Goal: Task Accomplishment & Management: Manage account settings

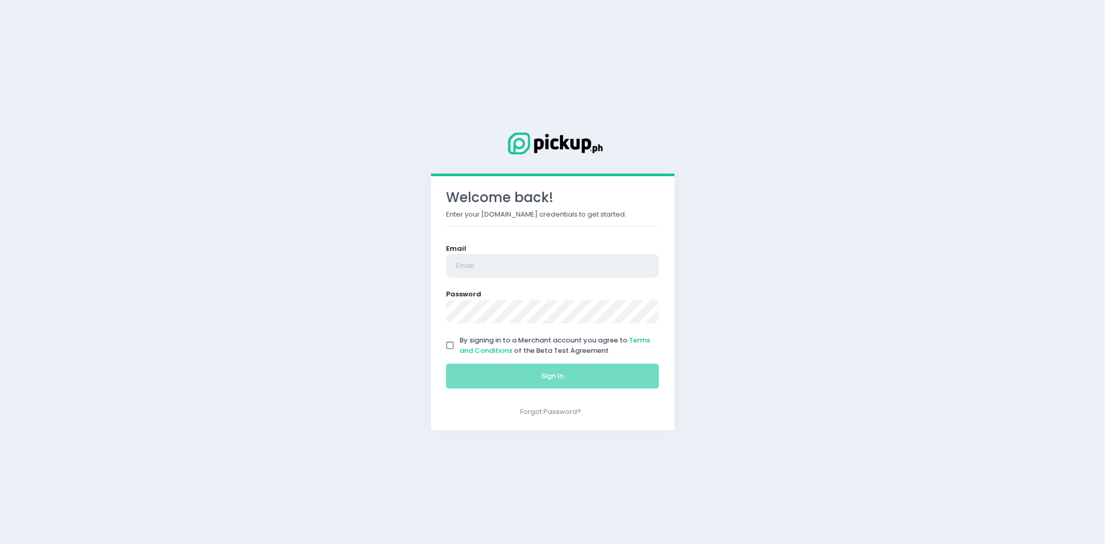
type input "[EMAIL_ADDRESS][DOMAIN_NAME]"
click at [447, 343] on input "By signing in to a Merchant account you agree to Terms and Conditions of the Be…" at bounding box center [450, 346] width 20 height 20
checkbox input "true"
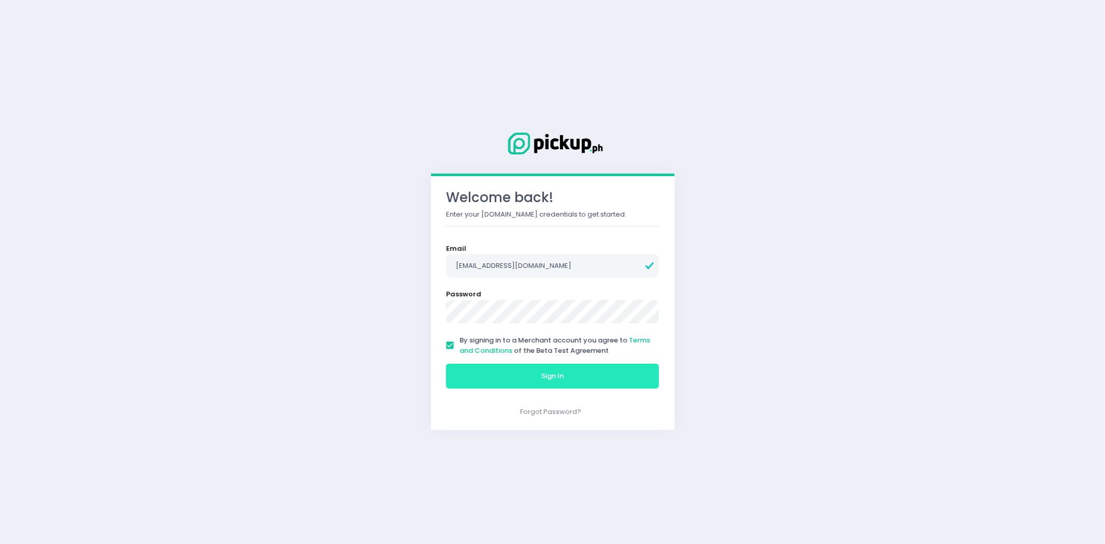
click at [496, 371] on button "Sign In" at bounding box center [552, 376] width 213 height 25
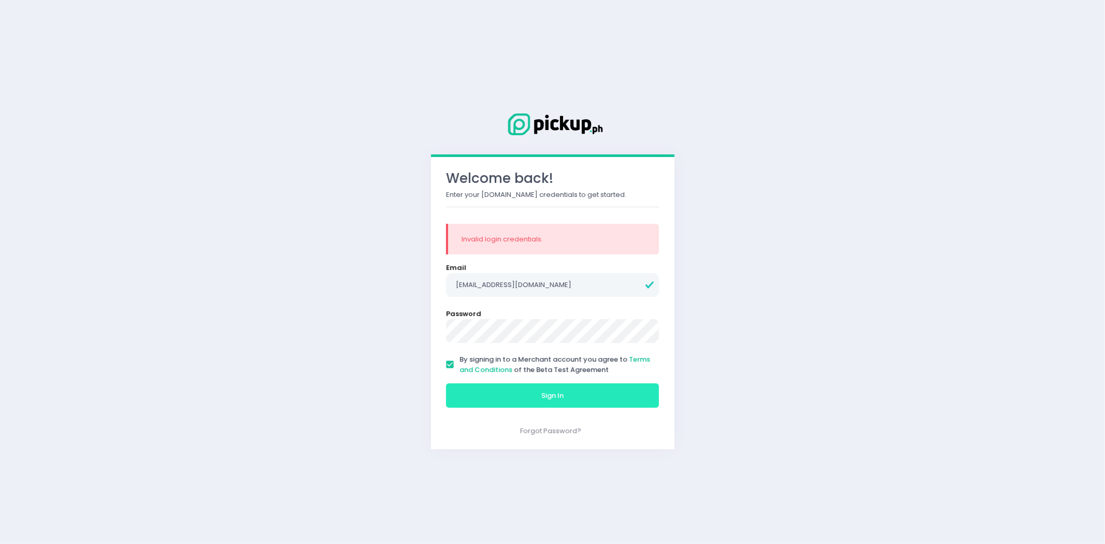
click at [531, 389] on button "Sign In" at bounding box center [552, 395] width 213 height 25
click at [546, 395] on span "Sign In" at bounding box center [552, 395] width 22 height 10
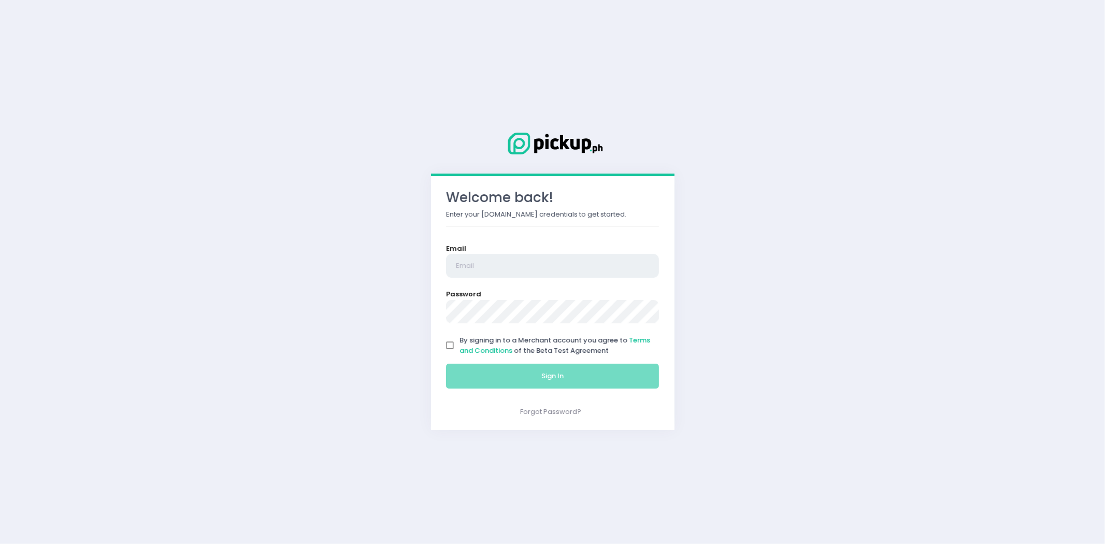
type input "[EMAIL_ADDRESS][DOMAIN_NAME]"
drag, startPoint x: 0, startPoint y: 0, endPoint x: 458, endPoint y: 266, distance: 530.0
click at [458, 266] on input "[EMAIL_ADDRESS][DOMAIN_NAME]" at bounding box center [552, 266] width 213 height 24
click at [452, 342] on input "By signing in to a Merchant account you agree to Terms and Conditions of the Be…" at bounding box center [450, 346] width 20 height 20
checkbox input "true"
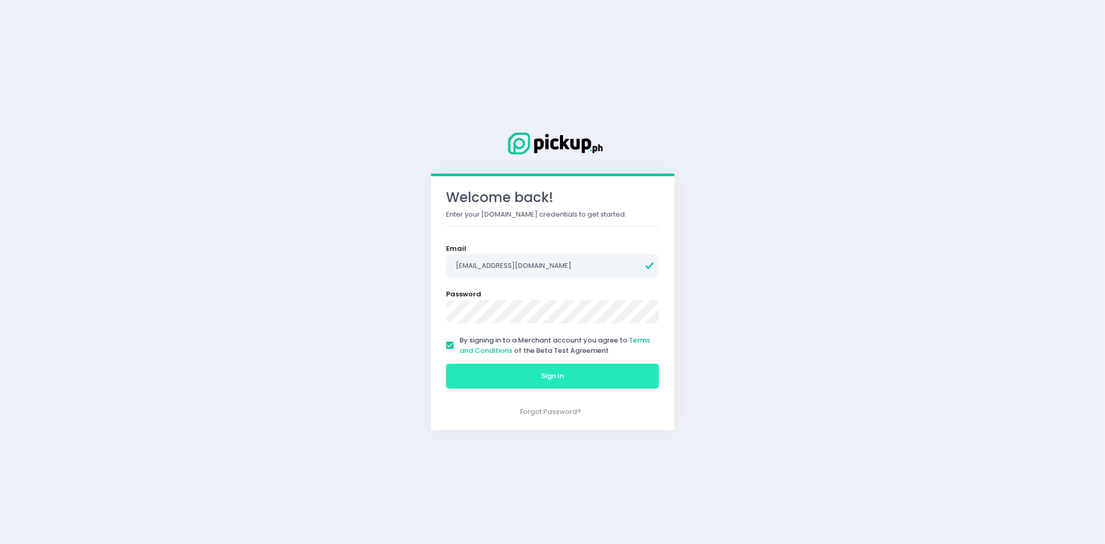
click at [480, 370] on button "Sign In" at bounding box center [552, 376] width 213 height 25
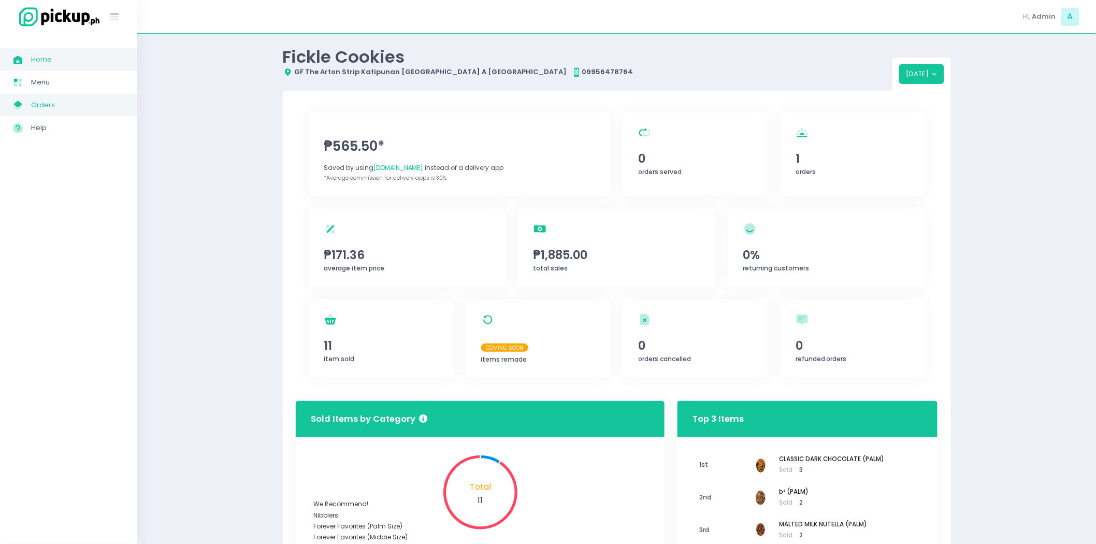
click at [65, 107] on span "Orders" at bounding box center [77, 104] width 93 height 13
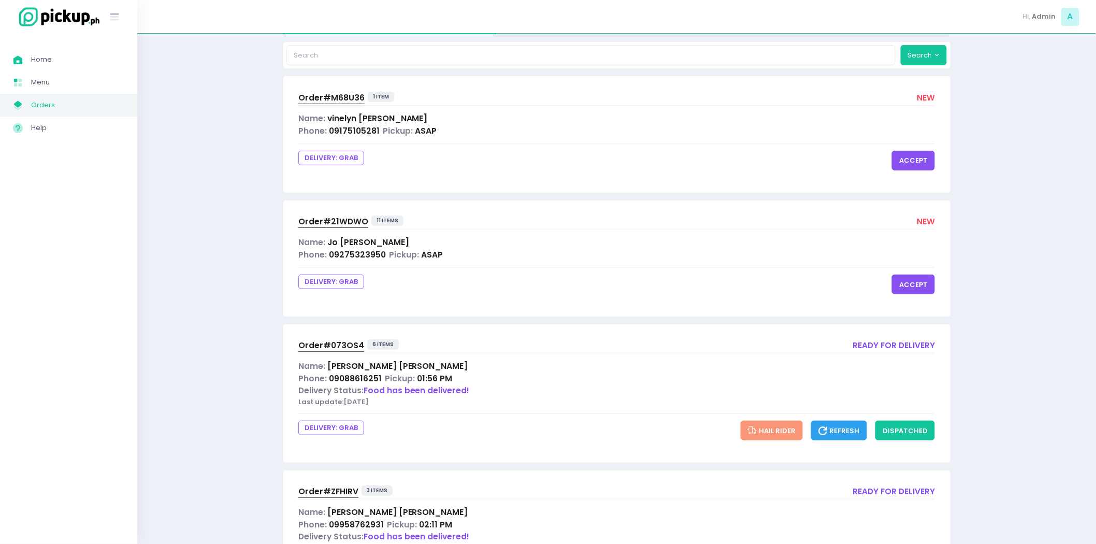
scroll to position [77, 0]
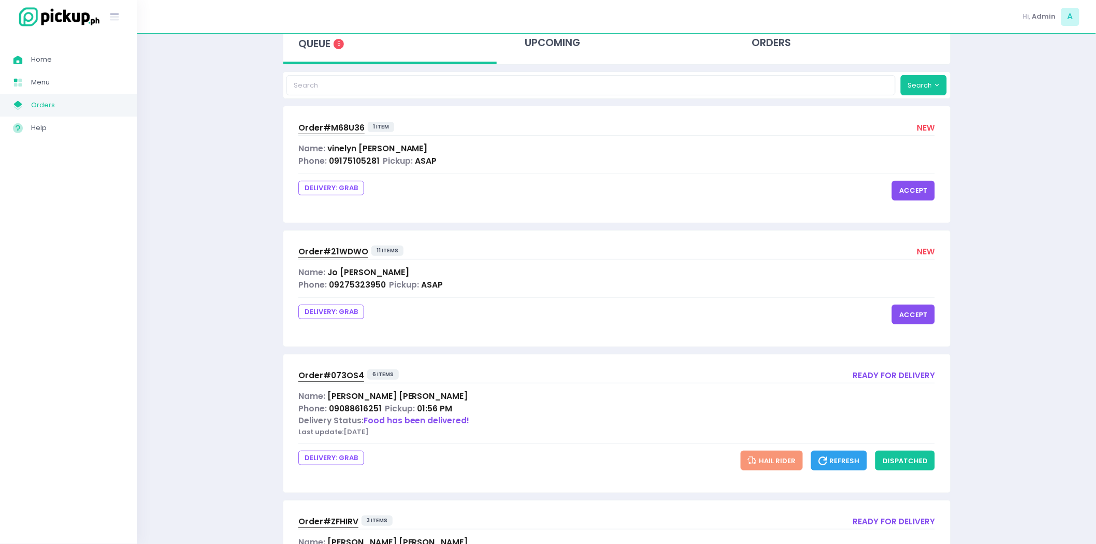
click at [592, 152] on div "Name: vinelyn maniego" at bounding box center [616, 148] width 637 height 12
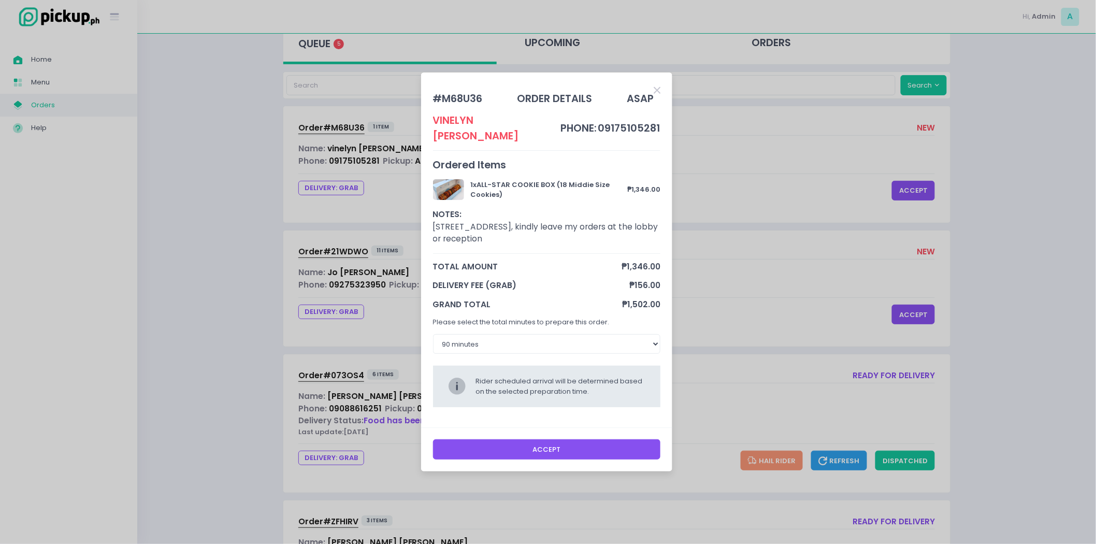
click at [655, 92] on icon "Close" at bounding box center [657, 90] width 7 height 10
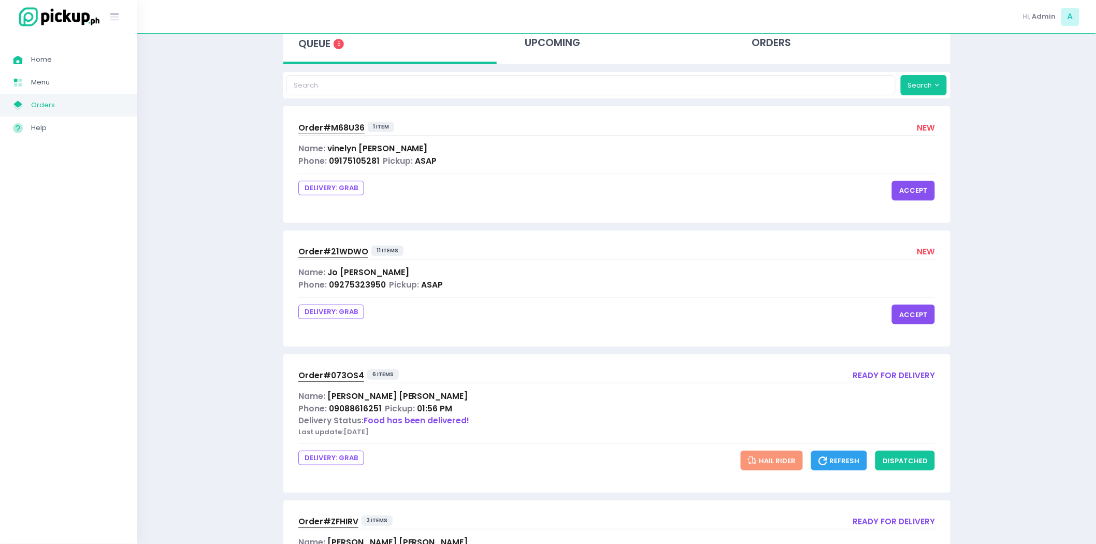
click at [918, 311] on button "accept" at bounding box center [913, 314] width 43 height 20
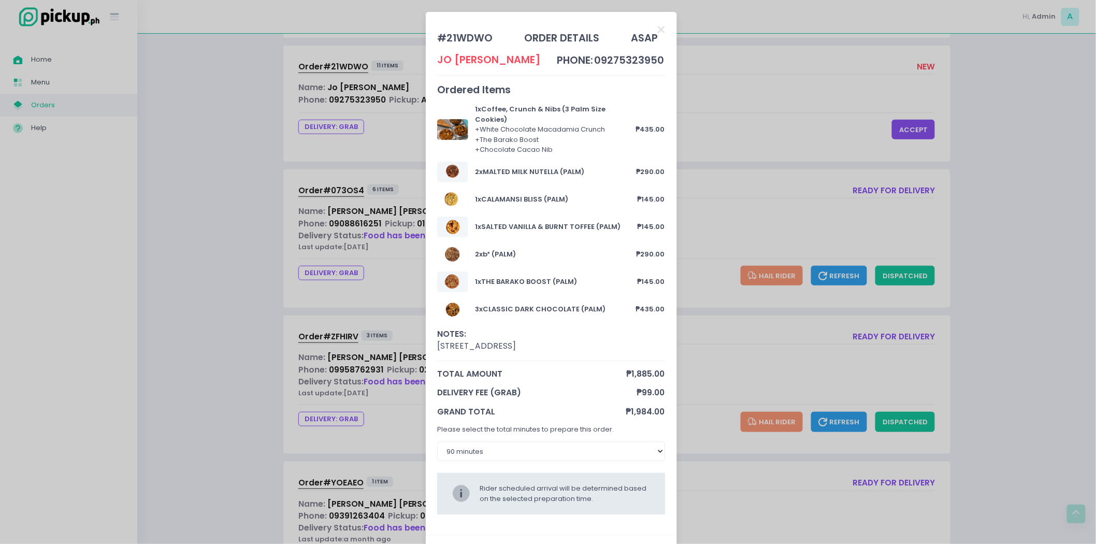
scroll to position [263, 0]
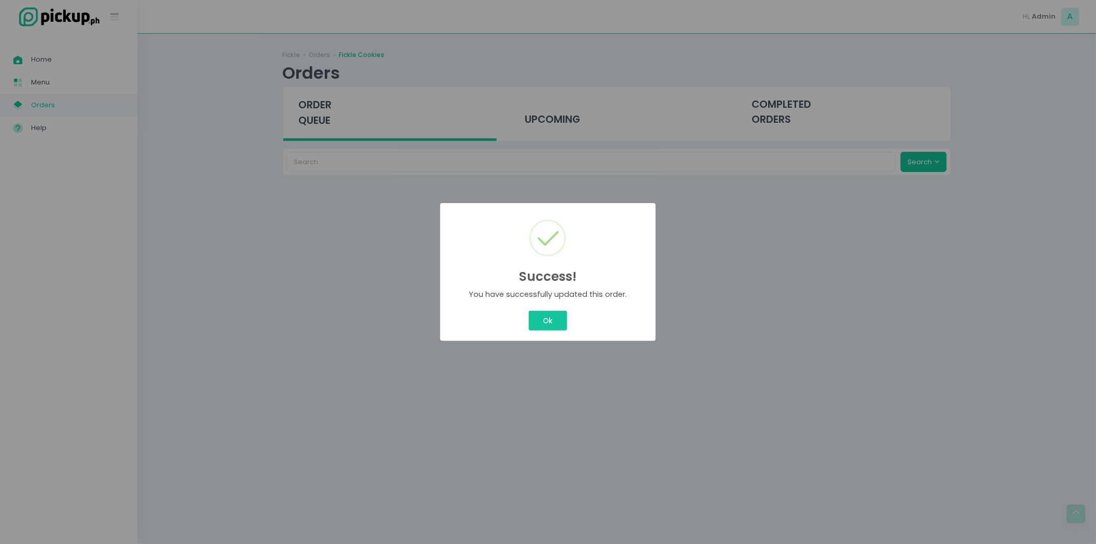
scroll to position [0, 0]
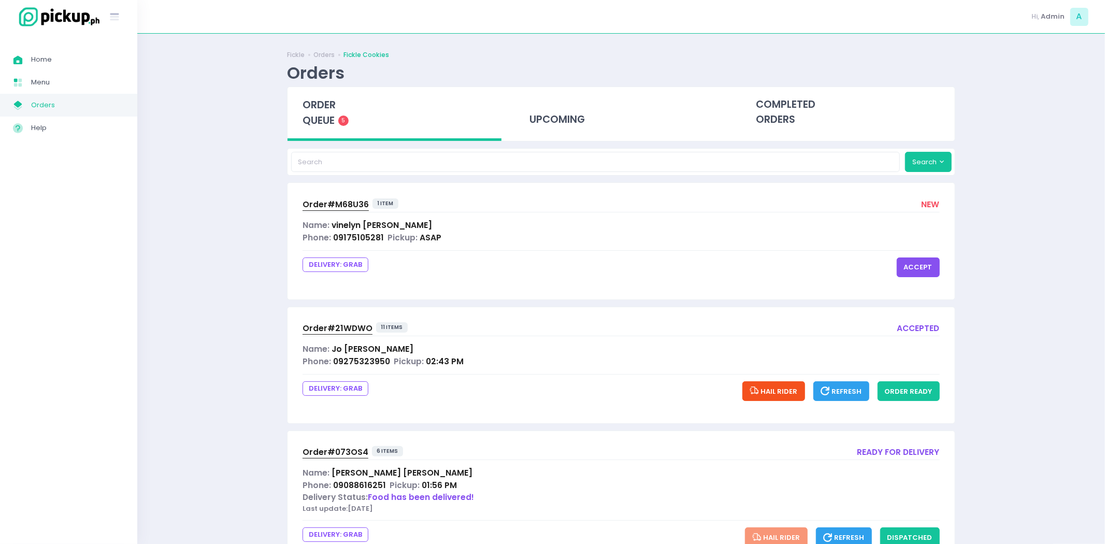
click at [556, 322] on div "Success! × You have successfully updated this order. Ok Cancel" at bounding box center [552, 272] width 1105 height 544
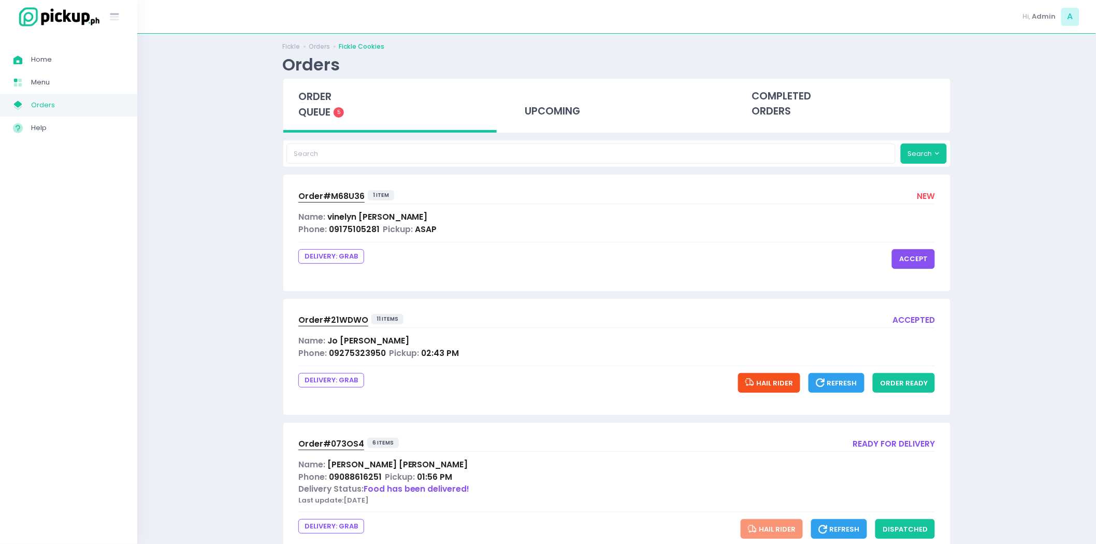
scroll to position [2, 0]
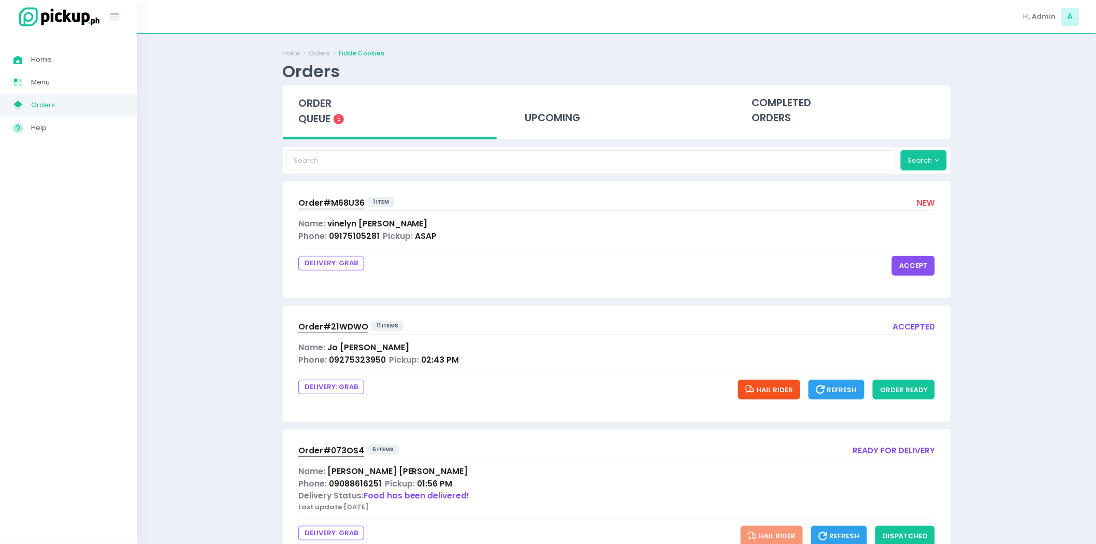
click at [347, 199] on span "Order# M68U36" at bounding box center [331, 202] width 66 height 11
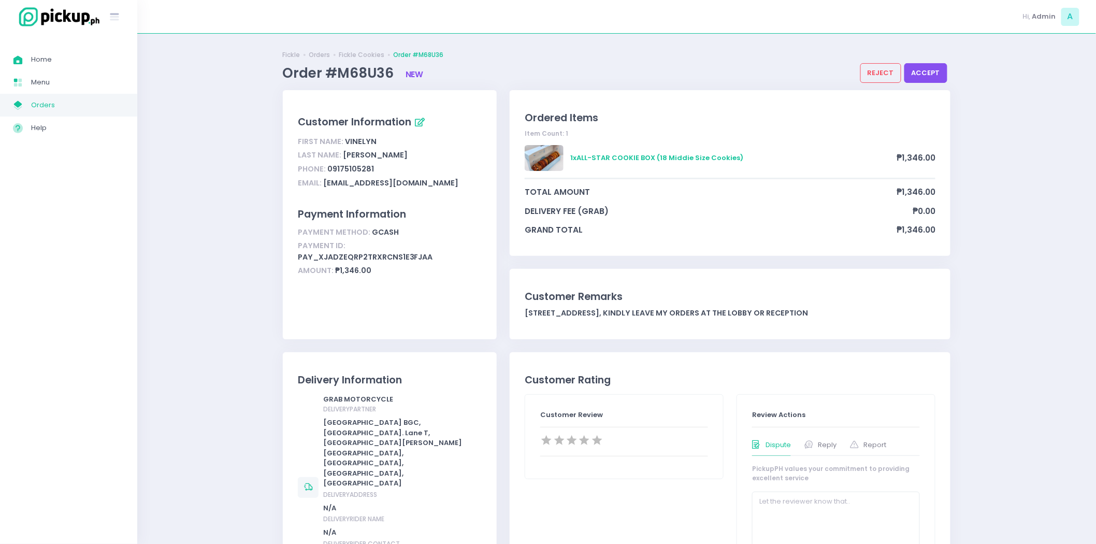
click at [84, 99] on span "Orders" at bounding box center [77, 104] width 93 height 13
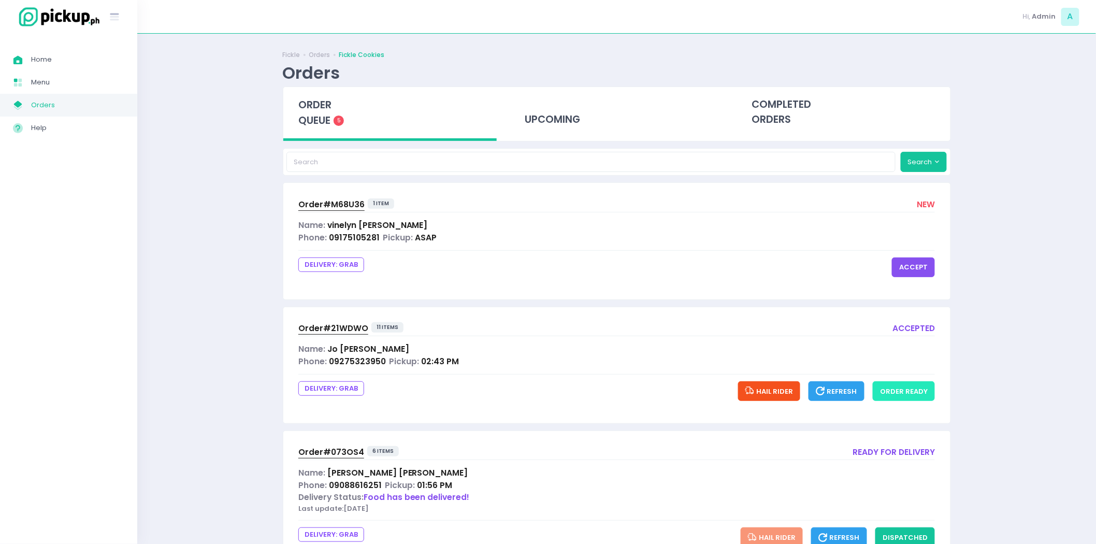
click at [900, 394] on button "order ready" at bounding box center [904, 391] width 62 height 20
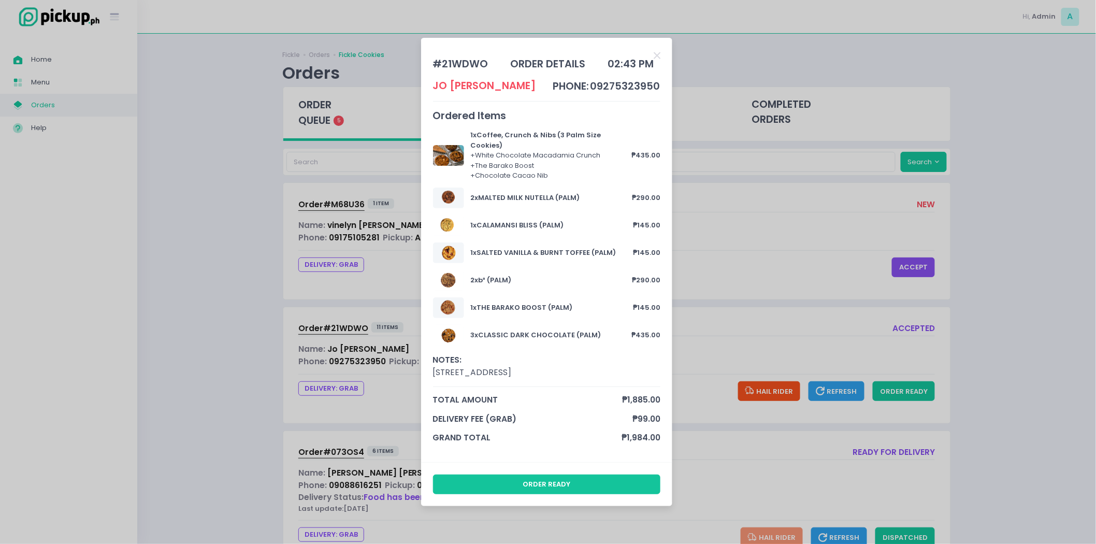
click at [589, 468] on div "order ready" at bounding box center [546, 484] width 251 height 44
click at [583, 474] on button "order ready" at bounding box center [547, 484] width 228 height 20
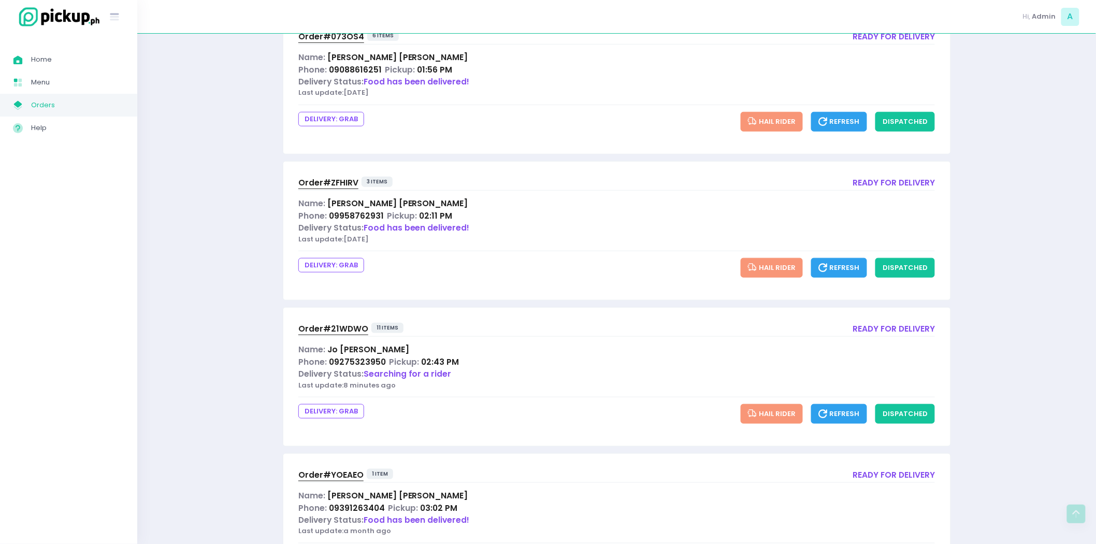
scroll to position [293, 0]
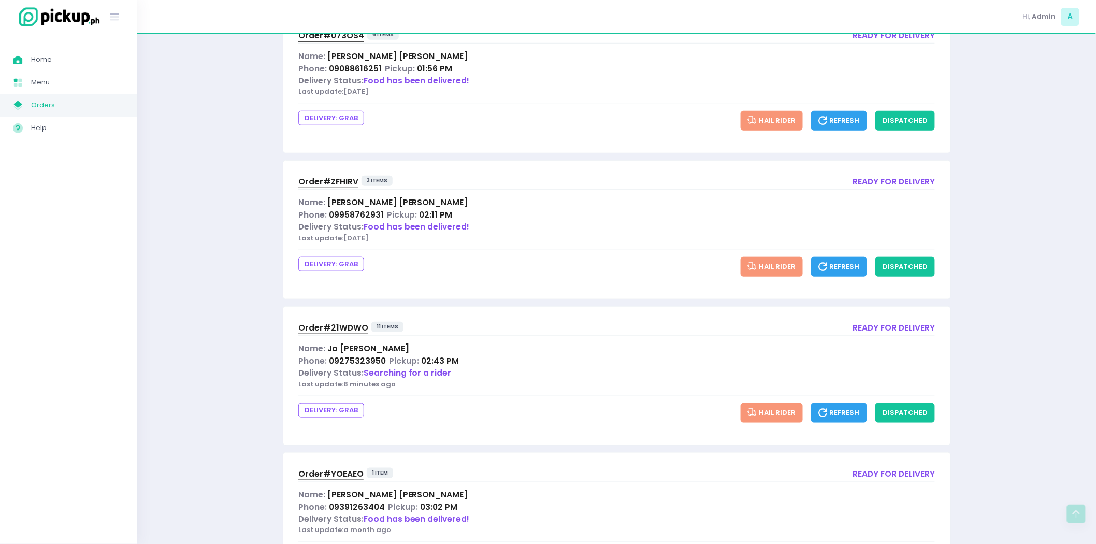
click at [853, 413] on span "Refresh" at bounding box center [838, 413] width 41 height 10
click at [342, 331] on span "Order# 21WDWO" at bounding box center [333, 327] width 70 height 11
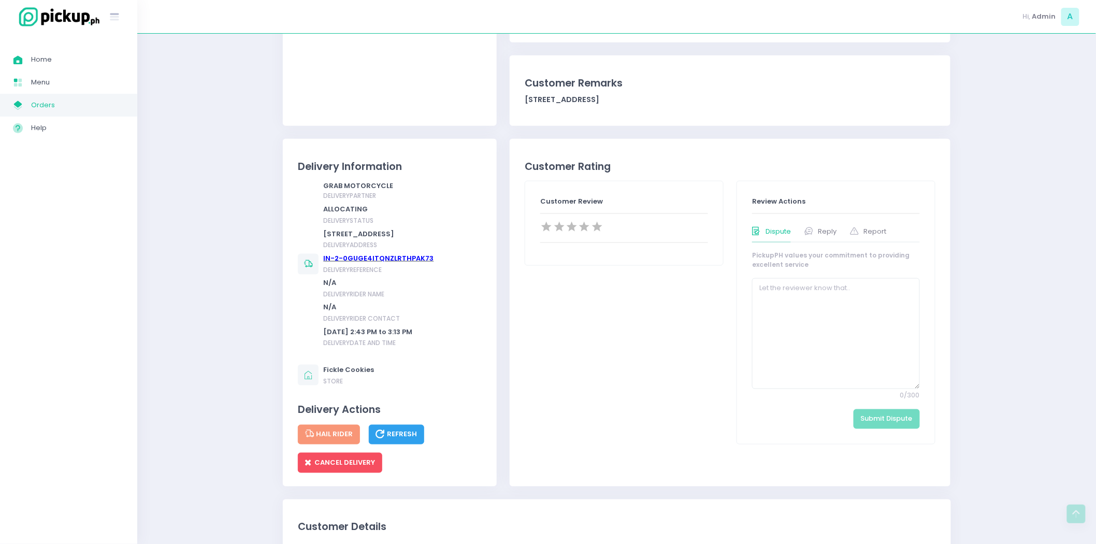
scroll to position [428, 0]
click at [404, 438] on span "Refresh" at bounding box center [396, 433] width 41 height 10
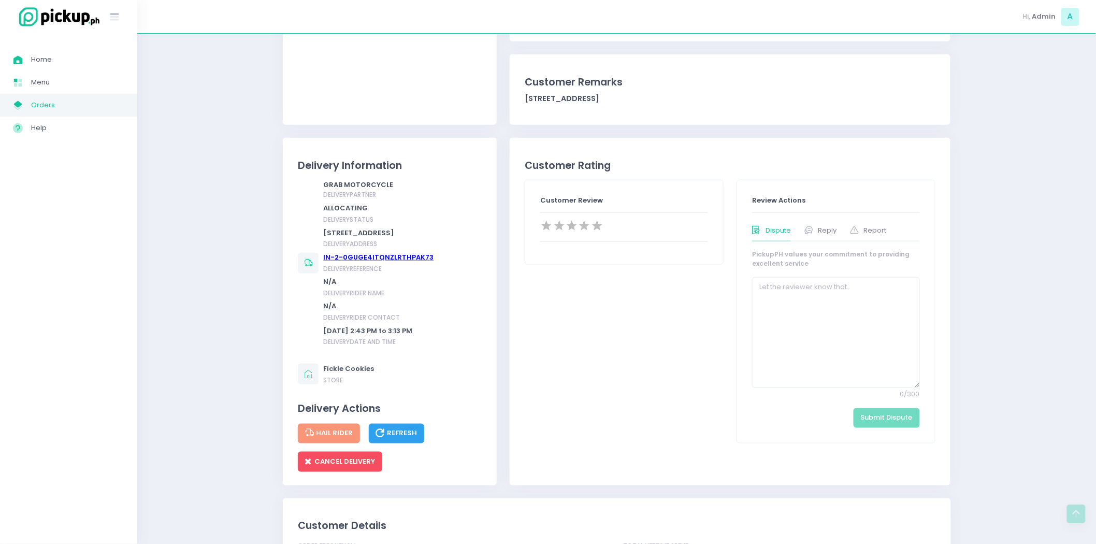
click at [404, 438] on span "Refresh" at bounding box center [396, 433] width 41 height 10
click at [385, 262] on link "IN-2-0GUGE4ITQNZLRTHPAK73" at bounding box center [379, 257] width 110 height 10
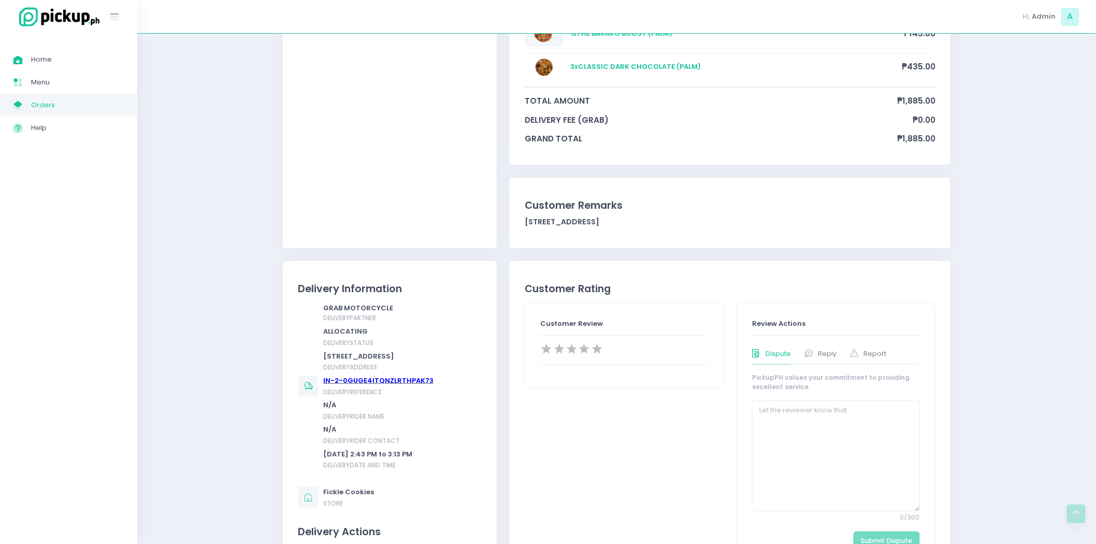
scroll to position [430, 0]
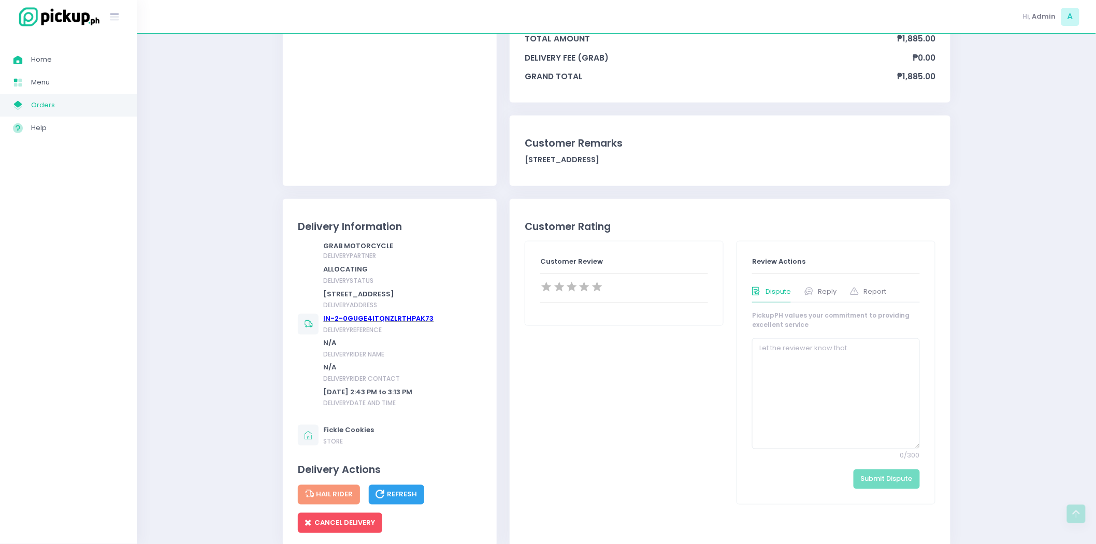
scroll to position [369, 0]
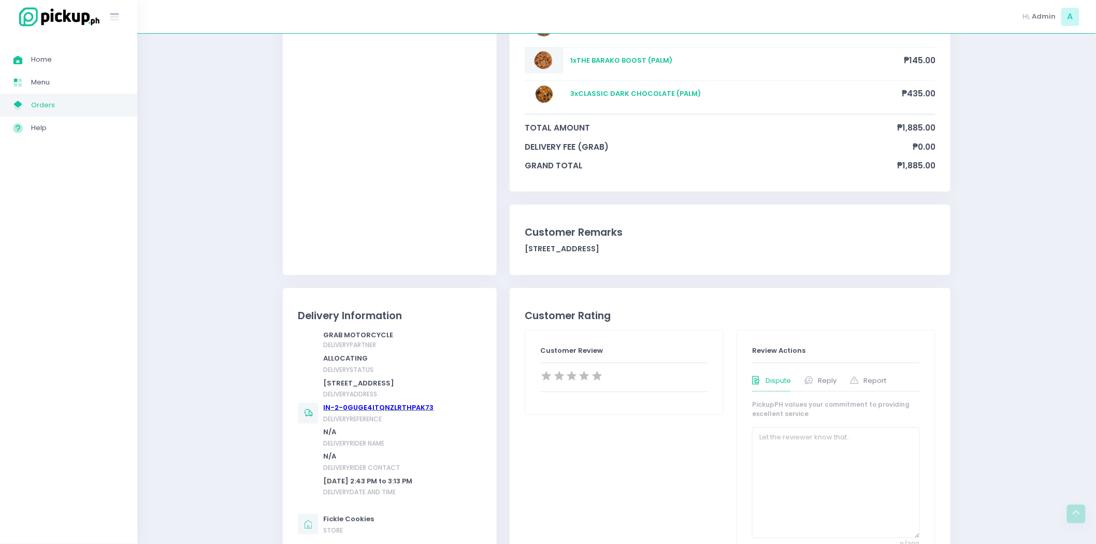
scroll to position [446, 0]
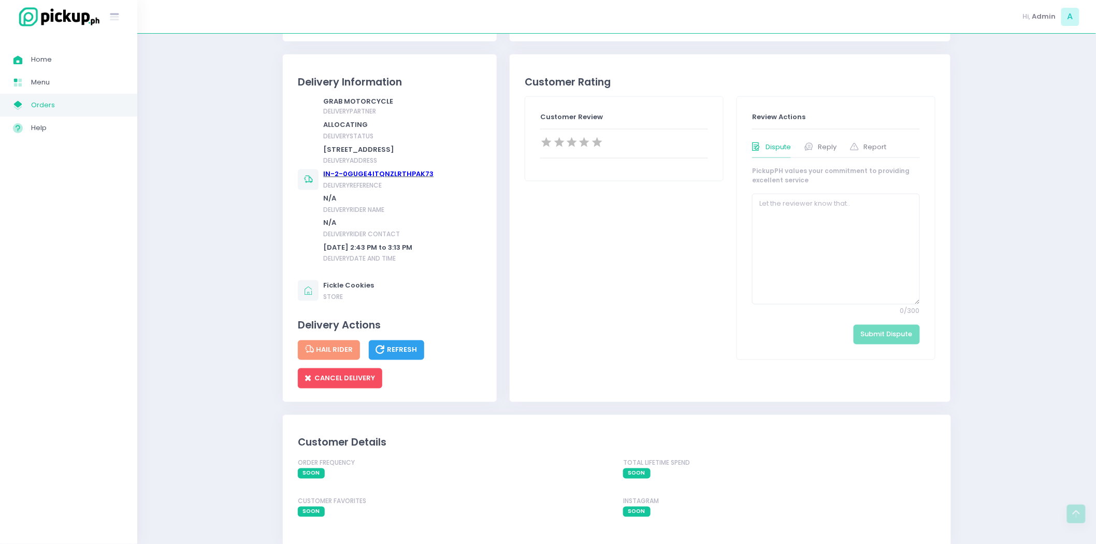
scroll to position [532, 0]
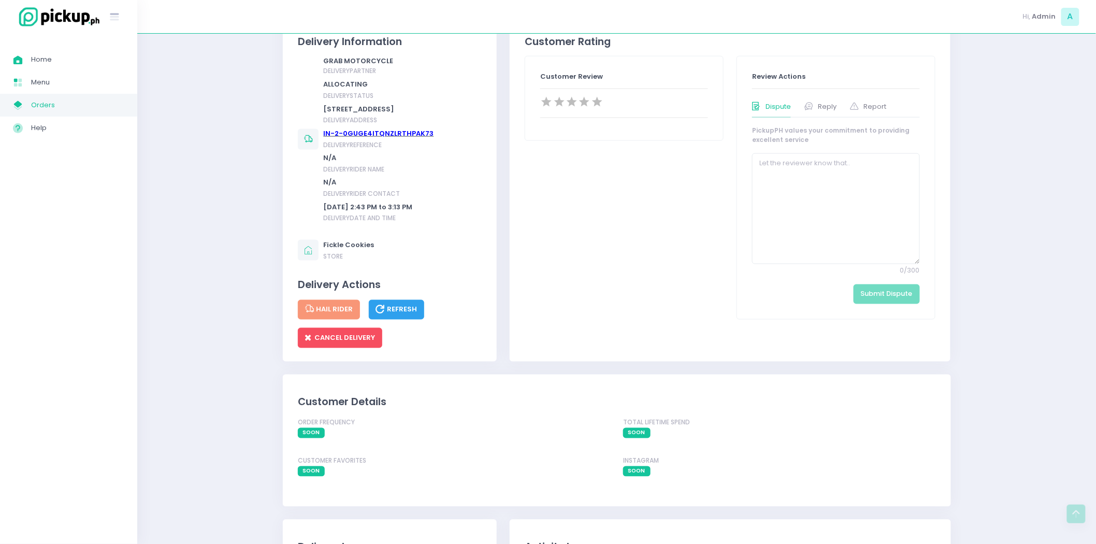
scroll to position [553, 0]
click at [386, 312] on button "Refresh" at bounding box center [397, 309] width 56 height 20
click at [394, 312] on button "Refresh" at bounding box center [397, 309] width 56 height 20
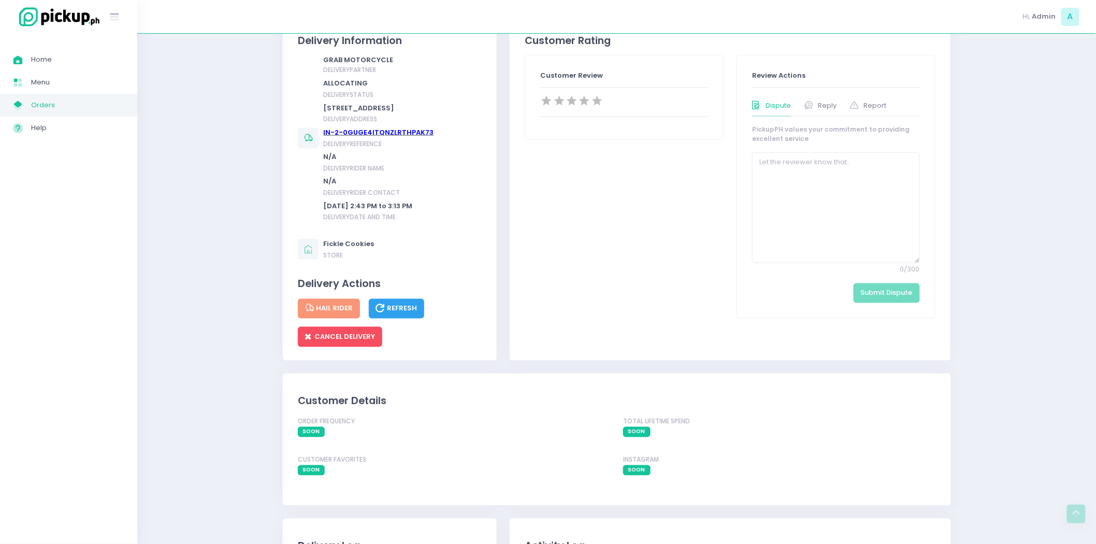
click at [394, 312] on button "Refresh" at bounding box center [397, 309] width 56 height 20
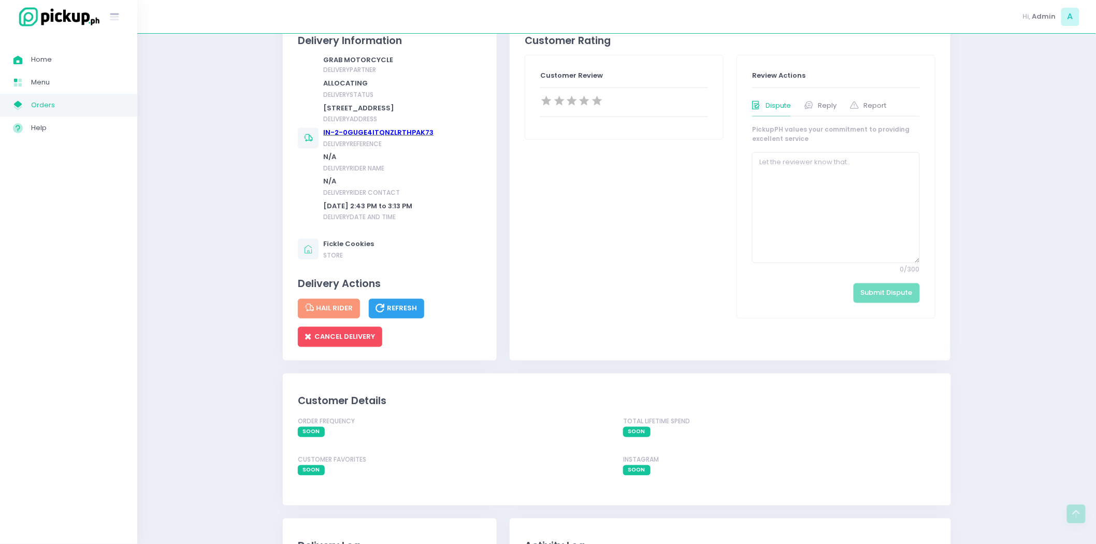
click at [394, 312] on button "Refresh" at bounding box center [397, 309] width 56 height 20
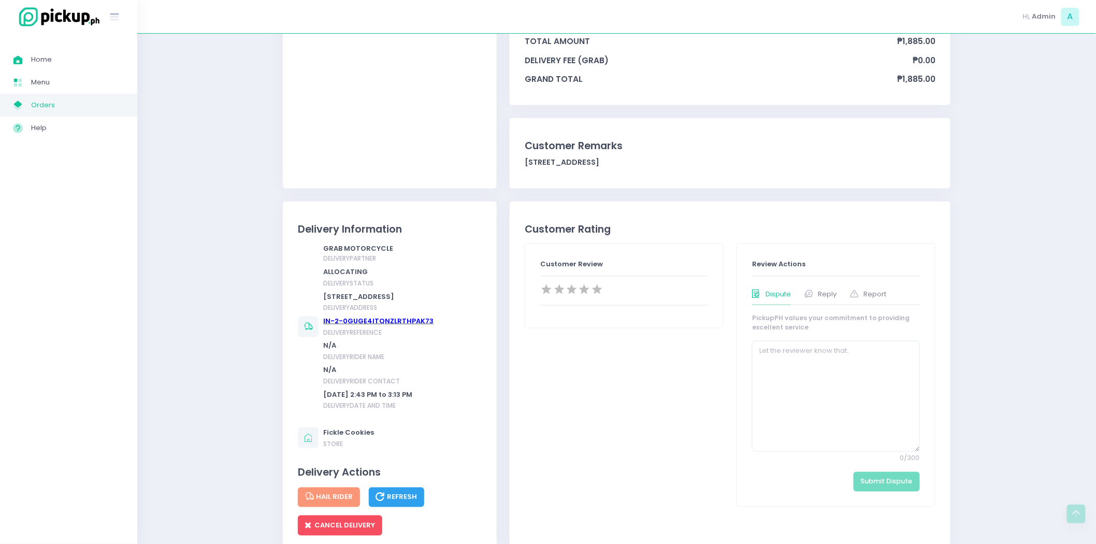
scroll to position [0, 0]
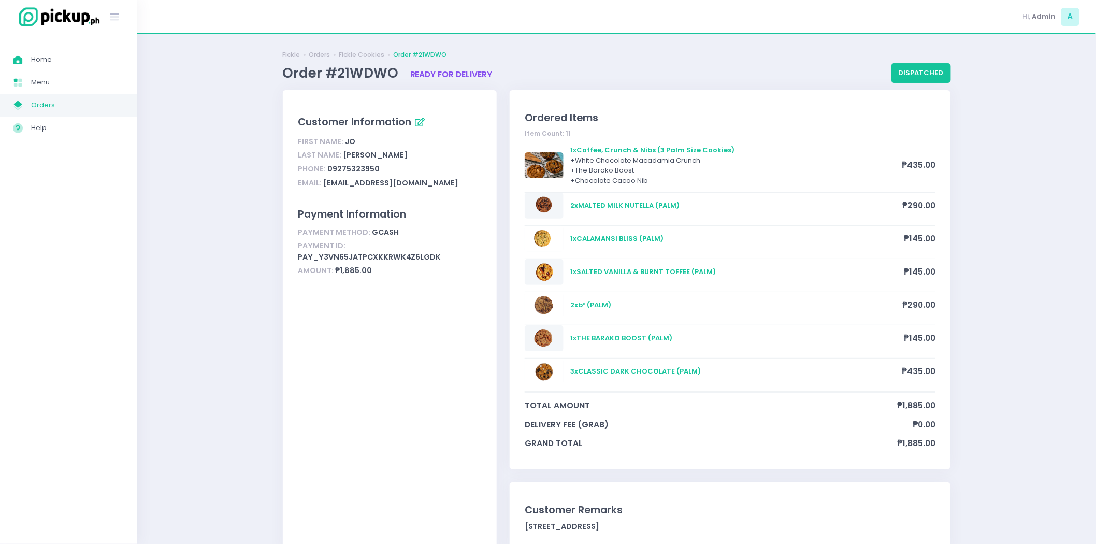
scroll to position [428, 0]
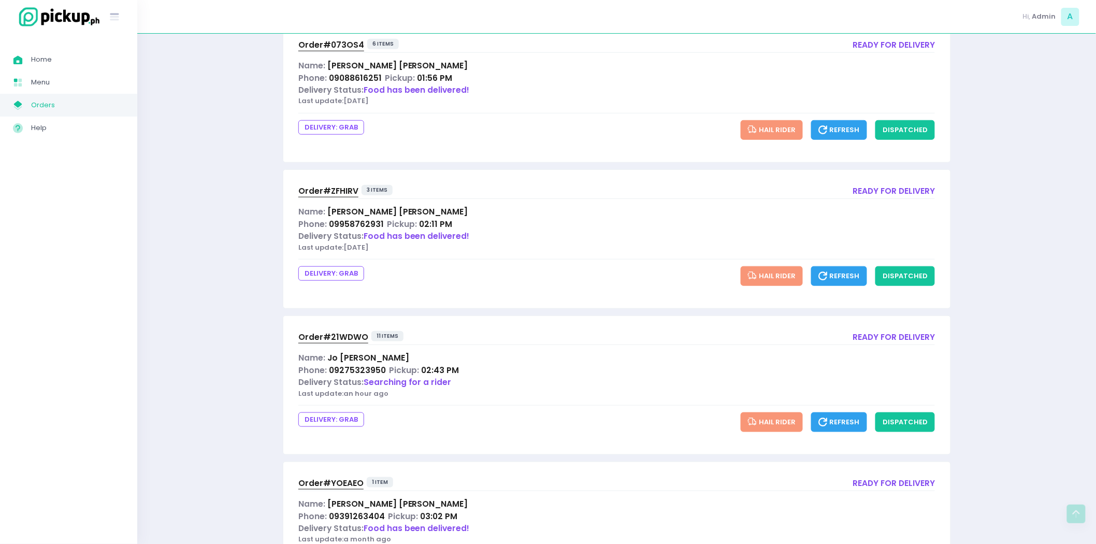
scroll to position [288, 0]
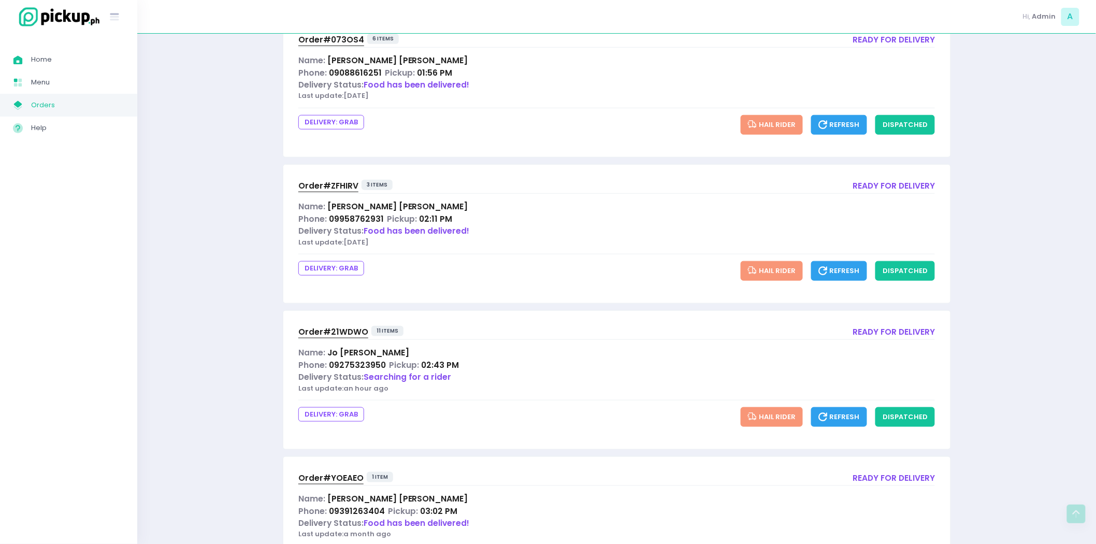
click at [596, 374] on div "Delivery Status: Searching for a rider" at bounding box center [616, 377] width 637 height 12
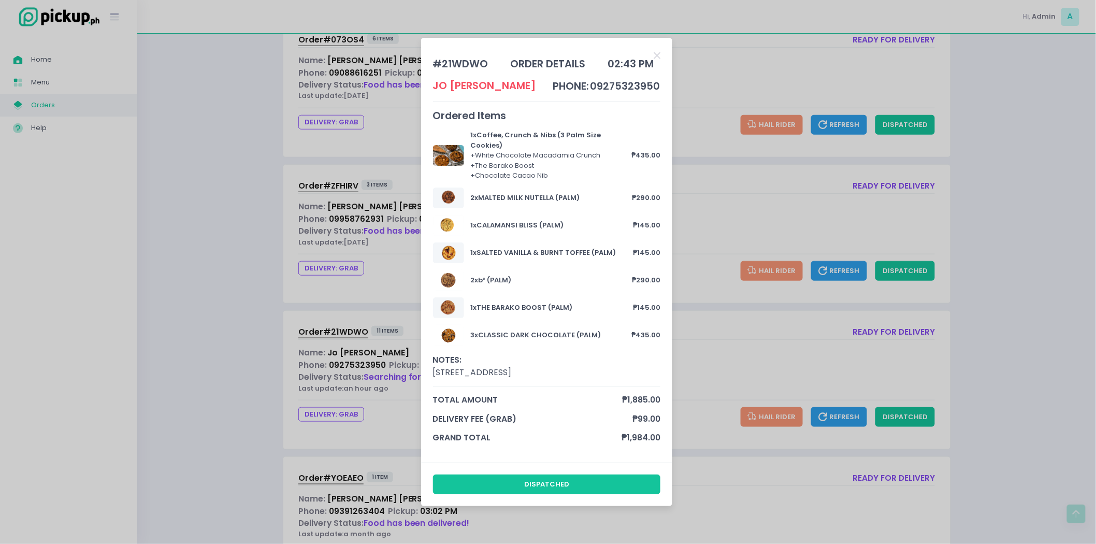
click at [733, 362] on div "# 21WDWO order details 02:43 PM Jo Paulino phone: 09275323950 Ordered Items 1 x…" at bounding box center [548, 272] width 1096 height 544
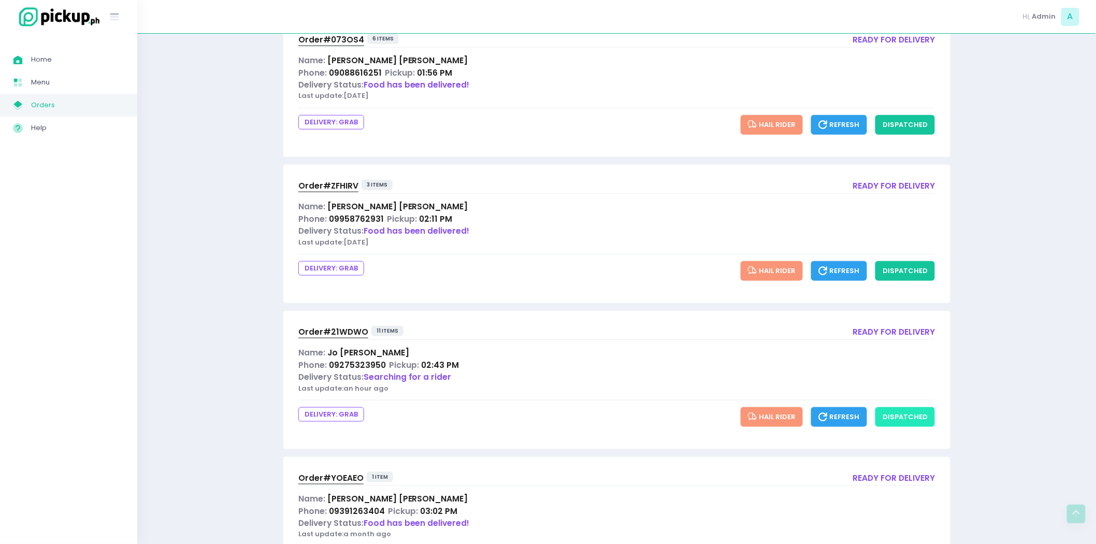
click at [929, 424] on button "dispatched" at bounding box center [905, 417] width 60 height 20
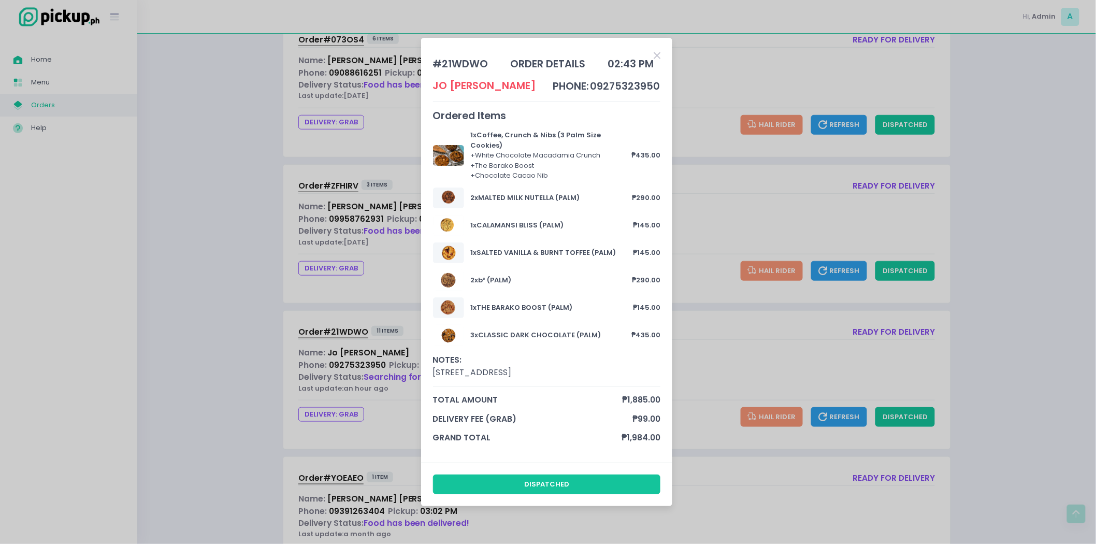
click at [659, 59] on icon "Close" at bounding box center [657, 56] width 7 height 10
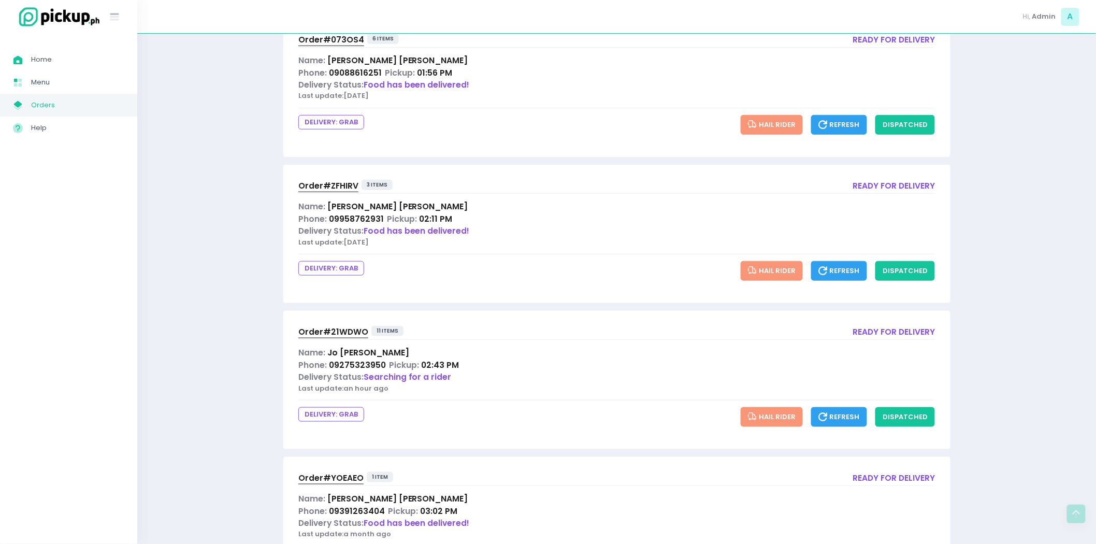
click at [845, 423] on button "Refresh" at bounding box center [839, 417] width 56 height 20
click at [337, 329] on span "Order# 21WDWO" at bounding box center [333, 331] width 70 height 11
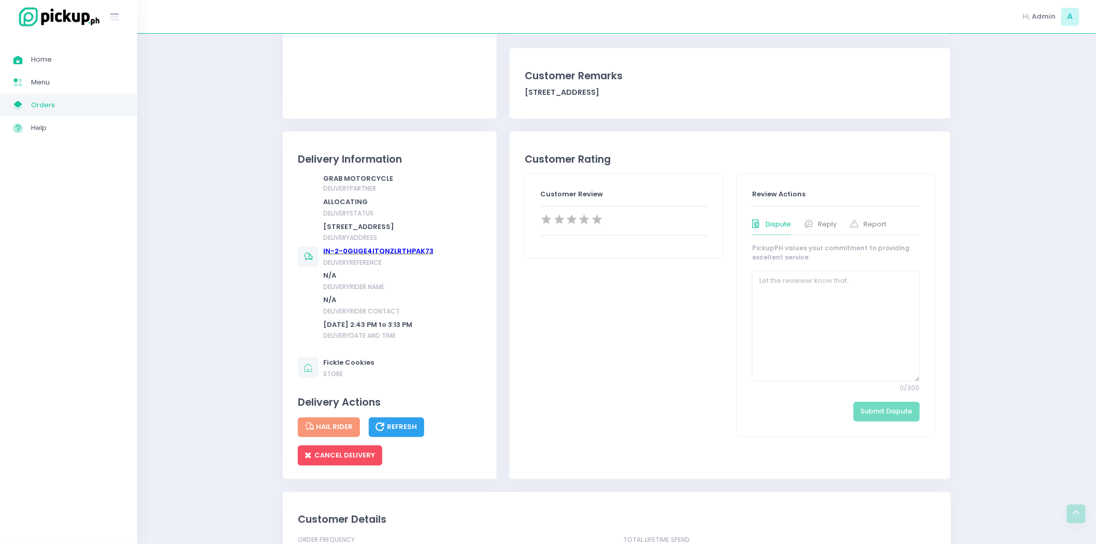
scroll to position [437, 0]
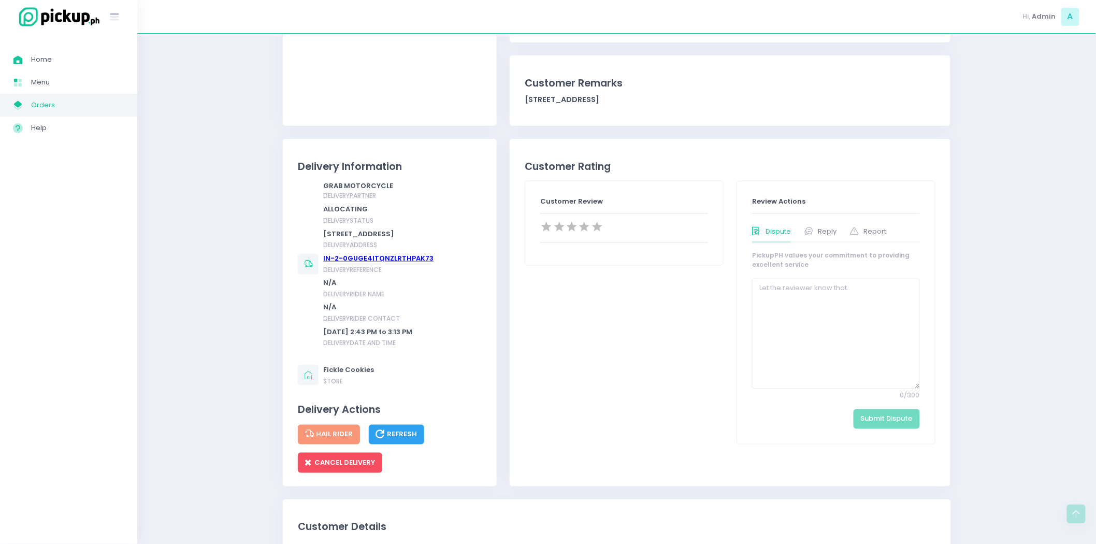
scroll to position [443, 0]
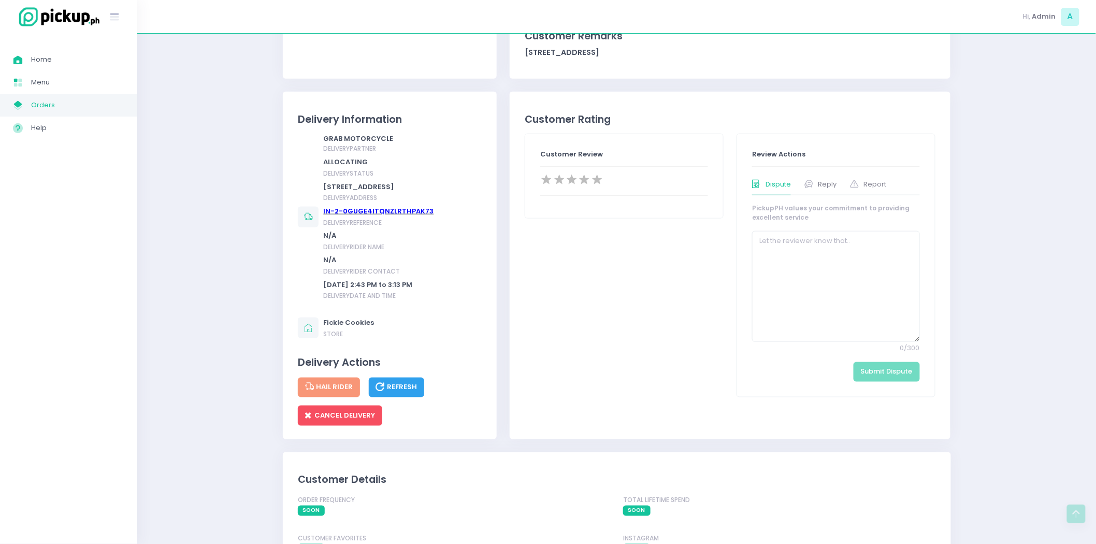
scroll to position [483, 0]
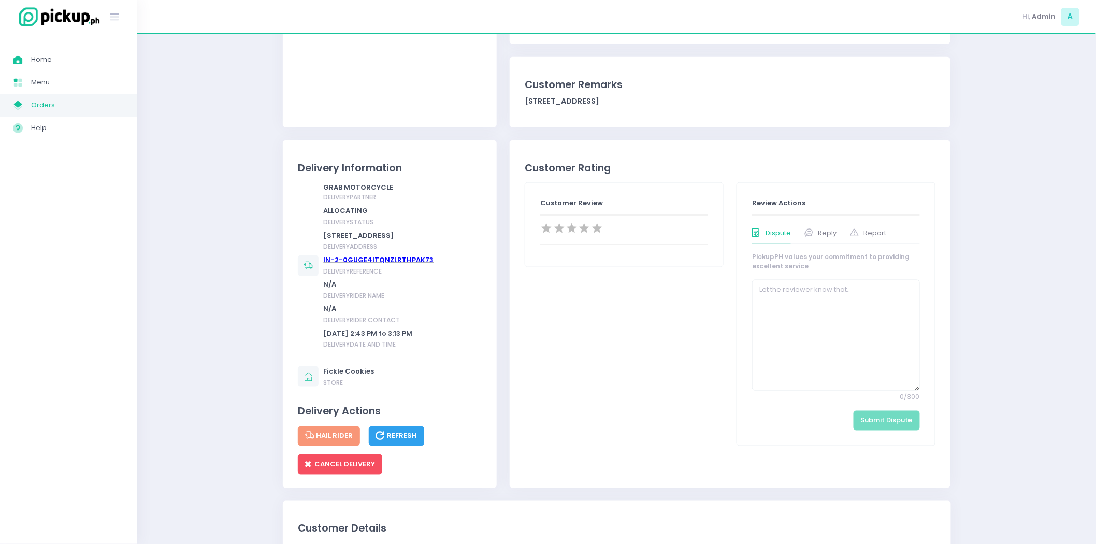
scroll to position [482, 0]
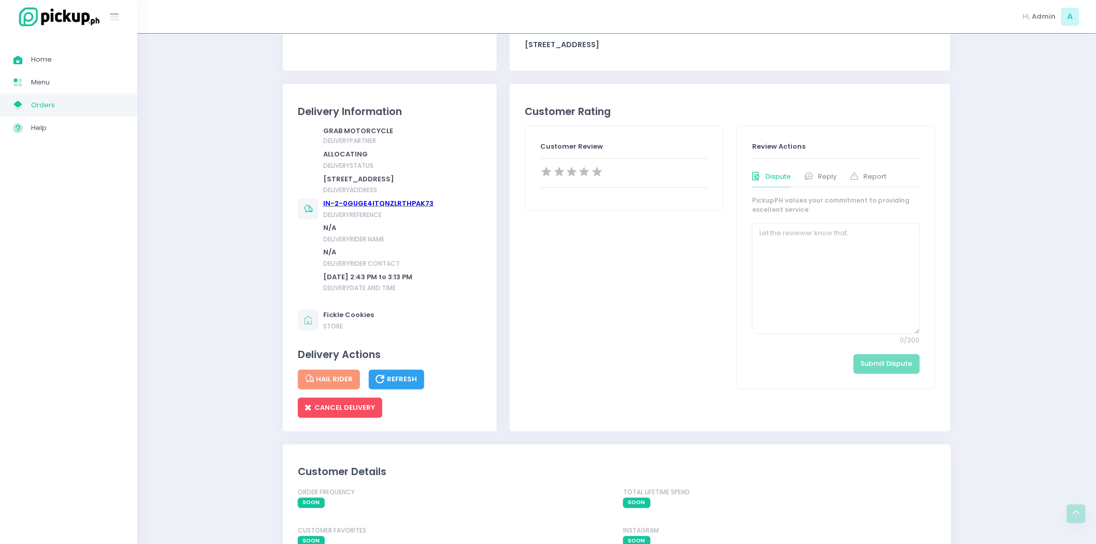
click at [402, 384] on span "Refresh" at bounding box center [396, 379] width 41 height 10
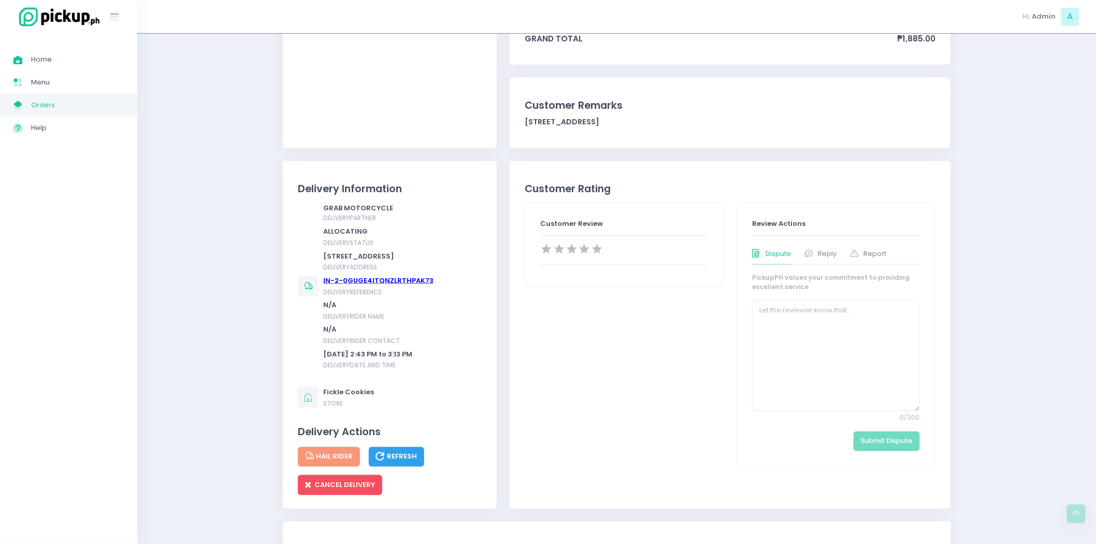
scroll to position [406, 0]
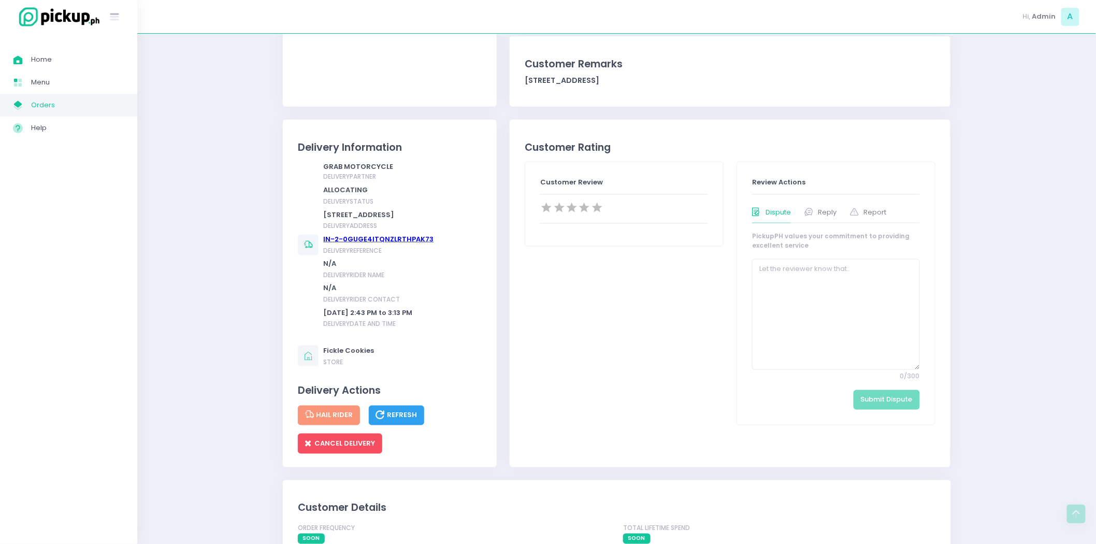
scroll to position [462, 0]
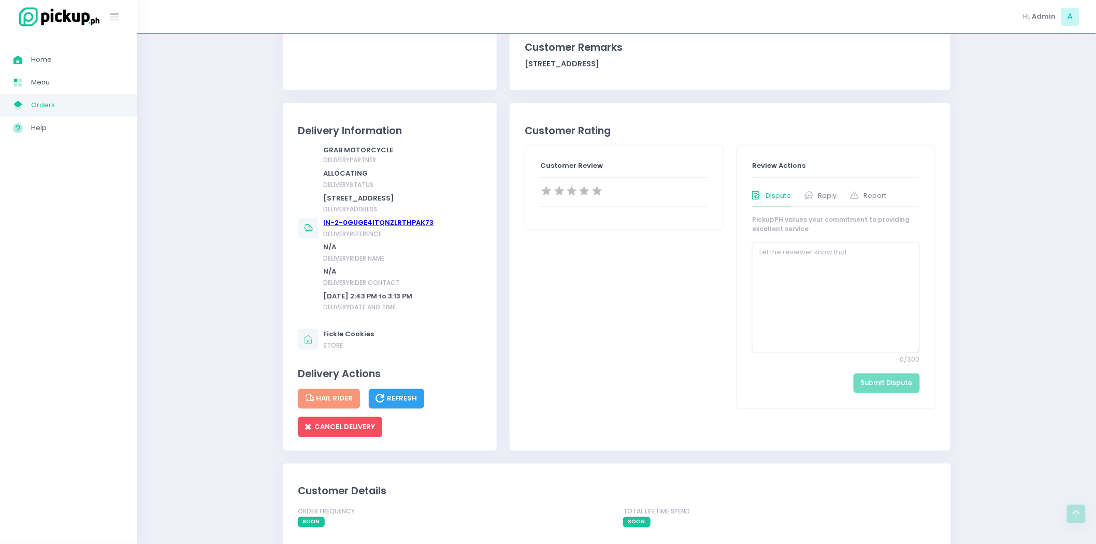
click at [401, 403] on span "Refresh" at bounding box center [396, 399] width 41 height 10
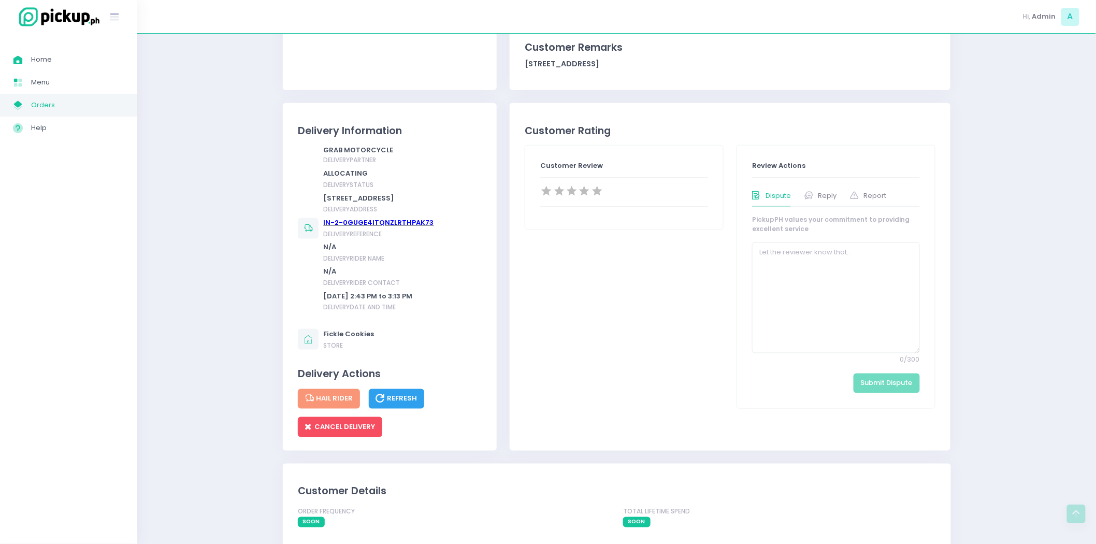
click at [401, 403] on span "Refresh" at bounding box center [396, 399] width 41 height 10
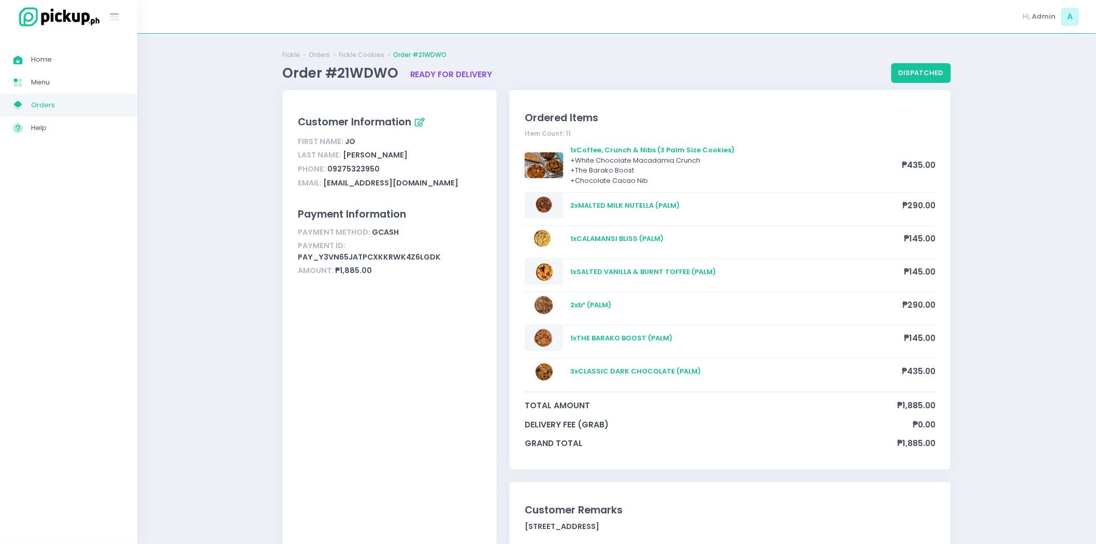
scroll to position [480, 0]
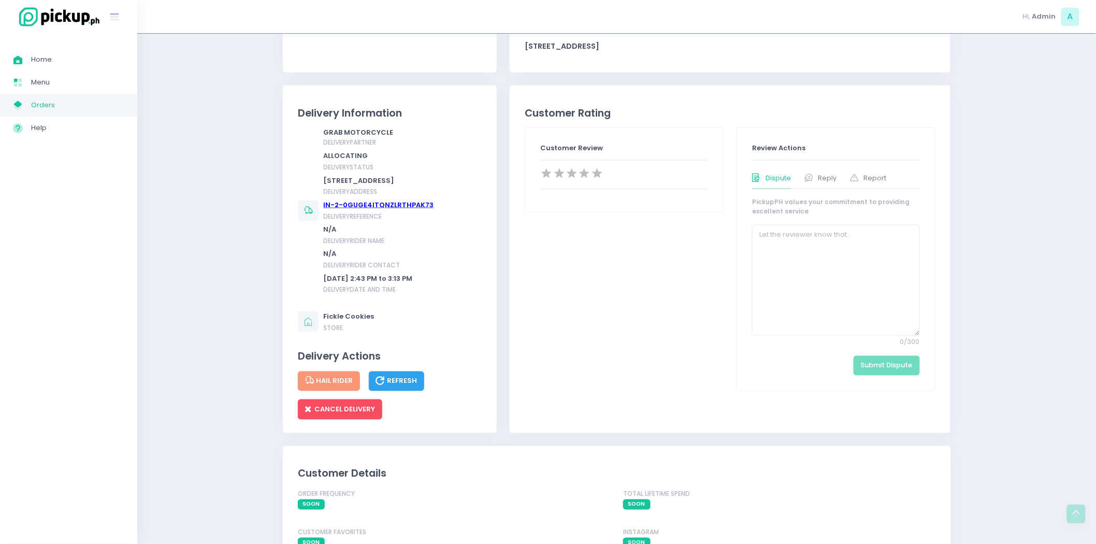
click at [413, 385] on button "Refresh" at bounding box center [397, 381] width 56 height 20
click at [403, 384] on button "Refresh" at bounding box center [397, 381] width 56 height 20
click at [382, 387] on icon "button" at bounding box center [381, 381] width 11 height 12
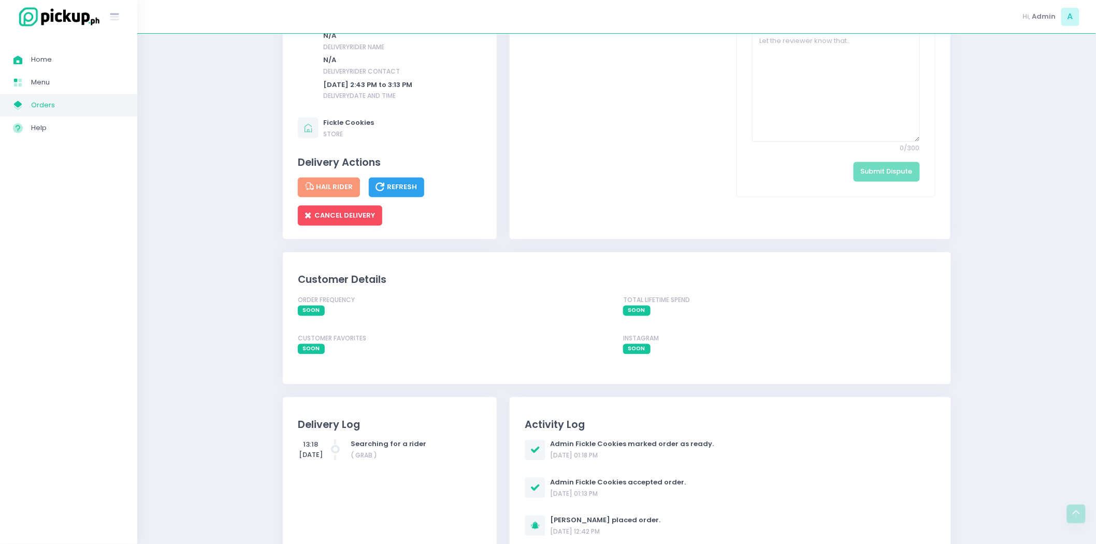
scroll to position [700, 0]
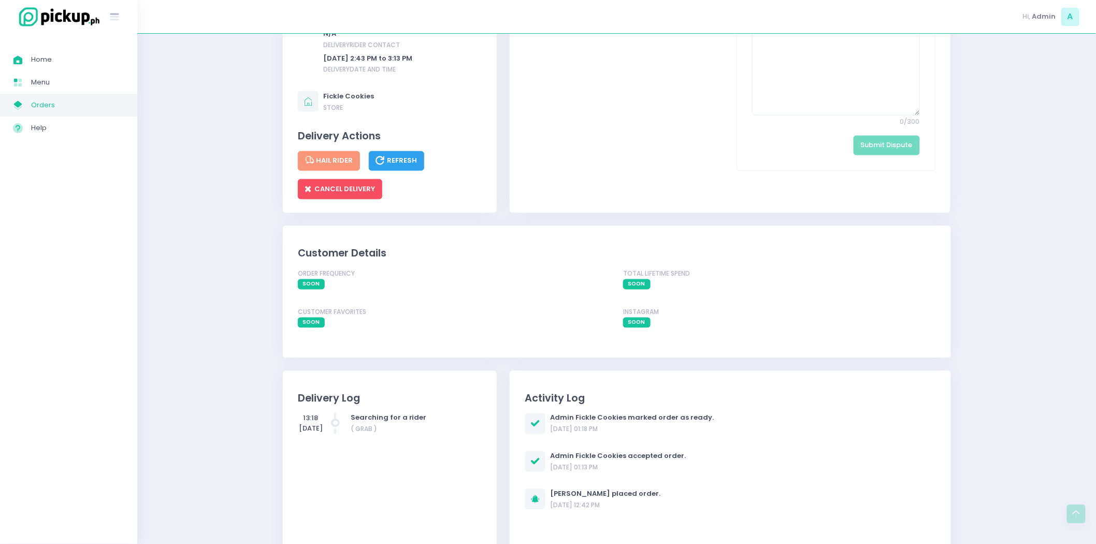
click at [412, 166] on span "Refresh" at bounding box center [396, 161] width 41 height 10
click at [406, 171] on button "Refresh" at bounding box center [397, 161] width 56 height 20
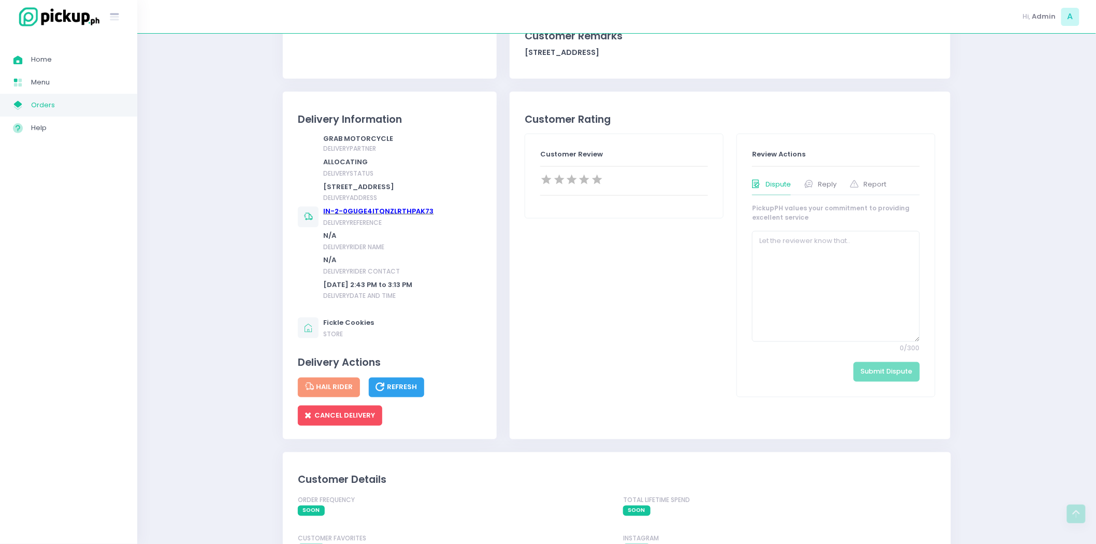
click at [404, 392] on span "Refresh" at bounding box center [396, 387] width 41 height 10
click at [407, 392] on span "Refresh" at bounding box center [396, 387] width 41 height 10
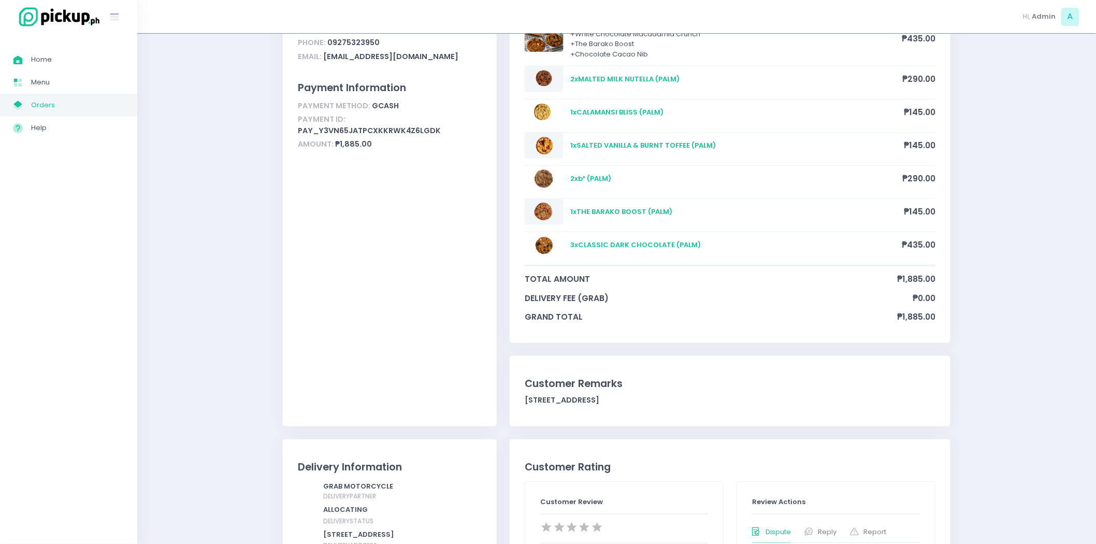
scroll to position [0, 0]
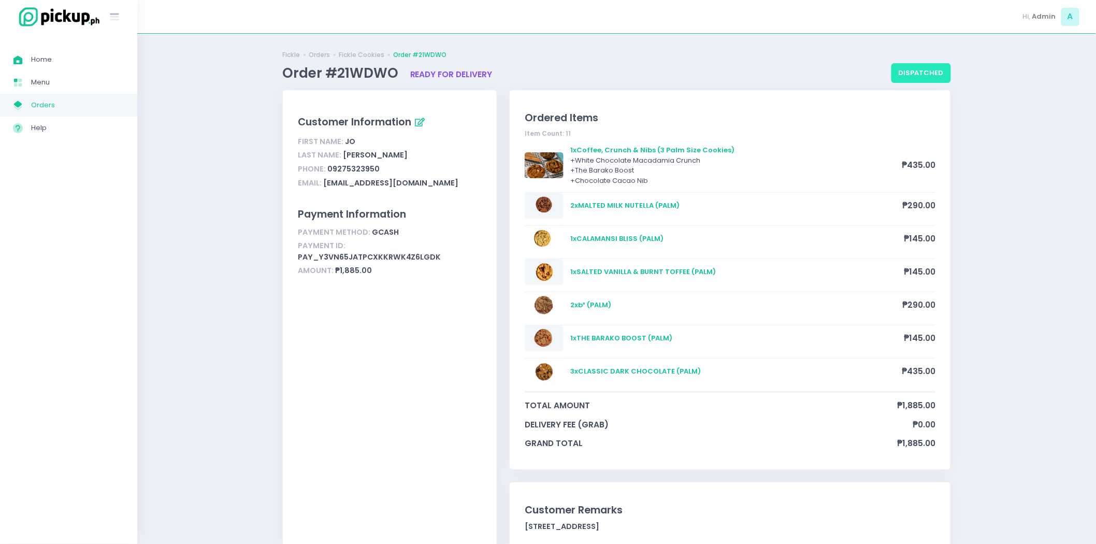
click at [934, 75] on button "dispatched" at bounding box center [921, 73] width 60 height 20
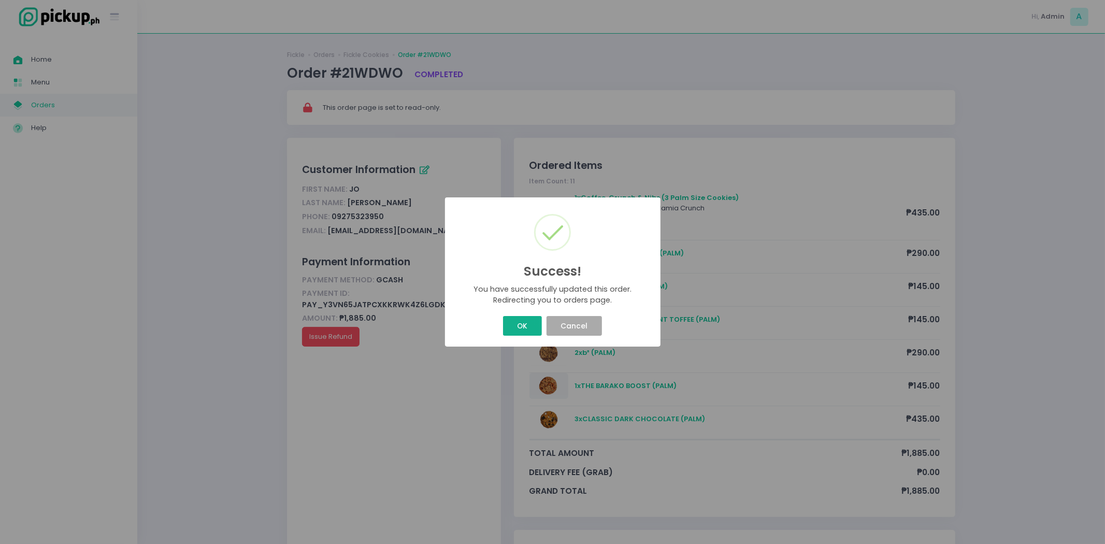
click at [511, 335] on button "OK" at bounding box center [522, 326] width 39 height 20
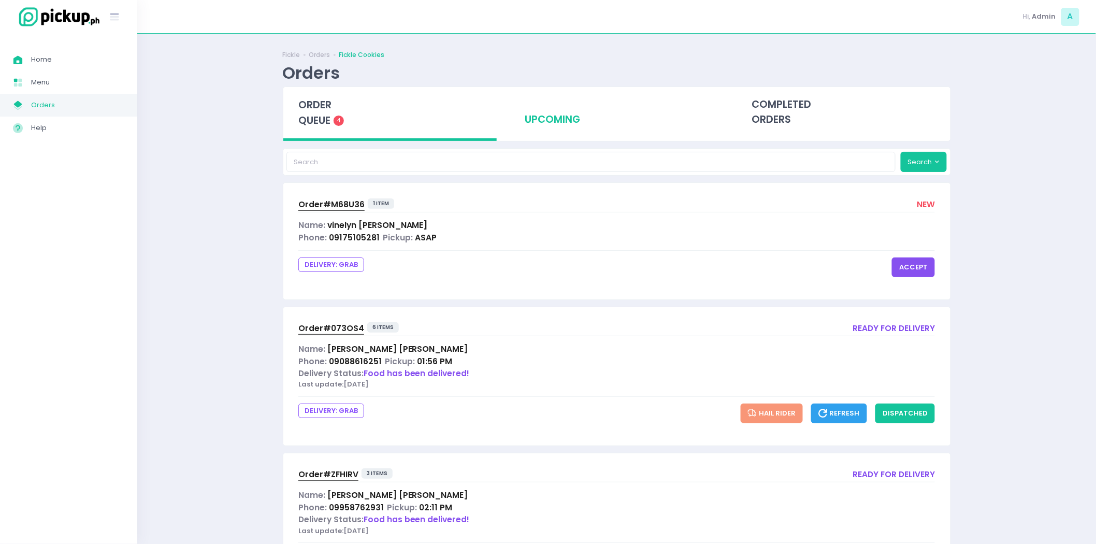
click at [543, 125] on div "upcoming" at bounding box center [617, 112] width 214 height 51
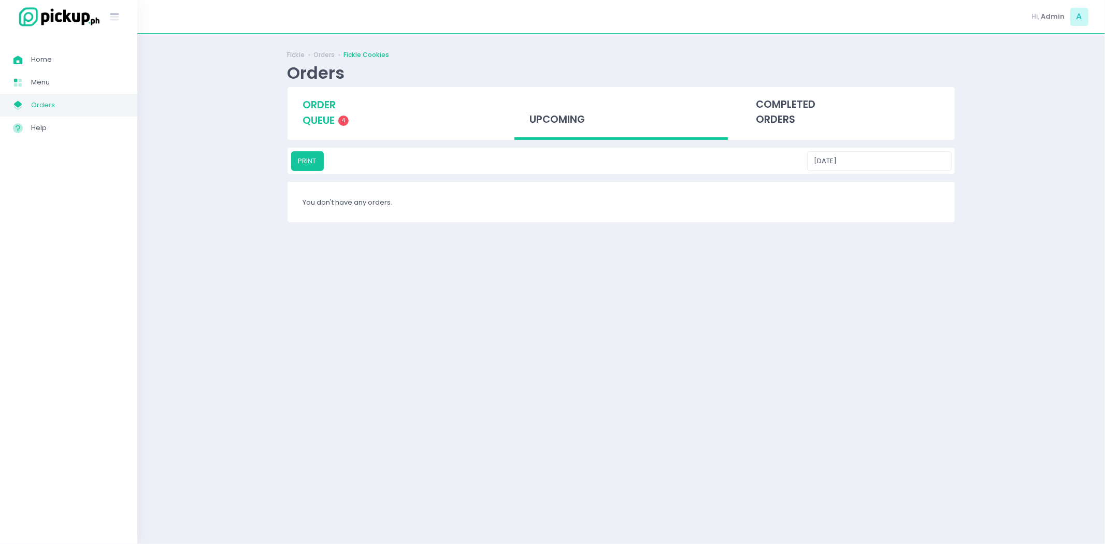
click at [329, 119] on span "order queue" at bounding box center [318, 113] width 33 height 30
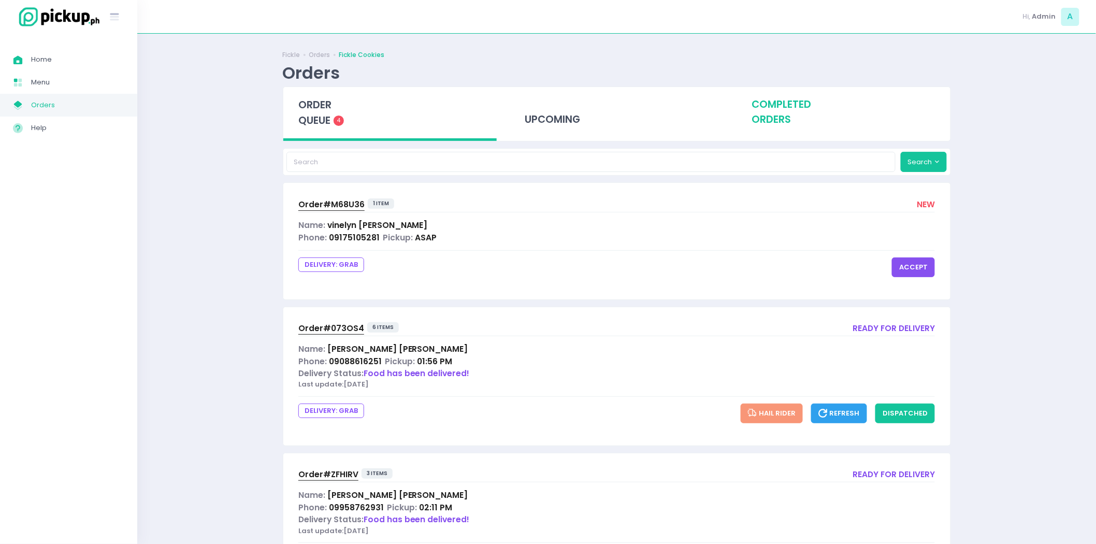
click at [810, 120] on div "completed orders" at bounding box center [843, 112] width 214 height 51
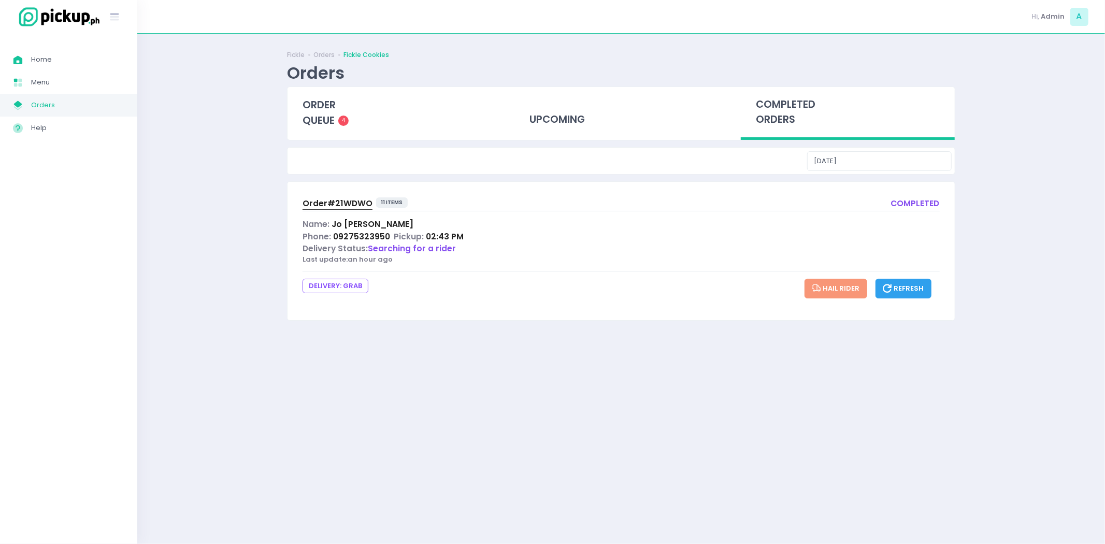
click at [345, 198] on span "Order# 21WDWO" at bounding box center [337, 203] width 70 height 11
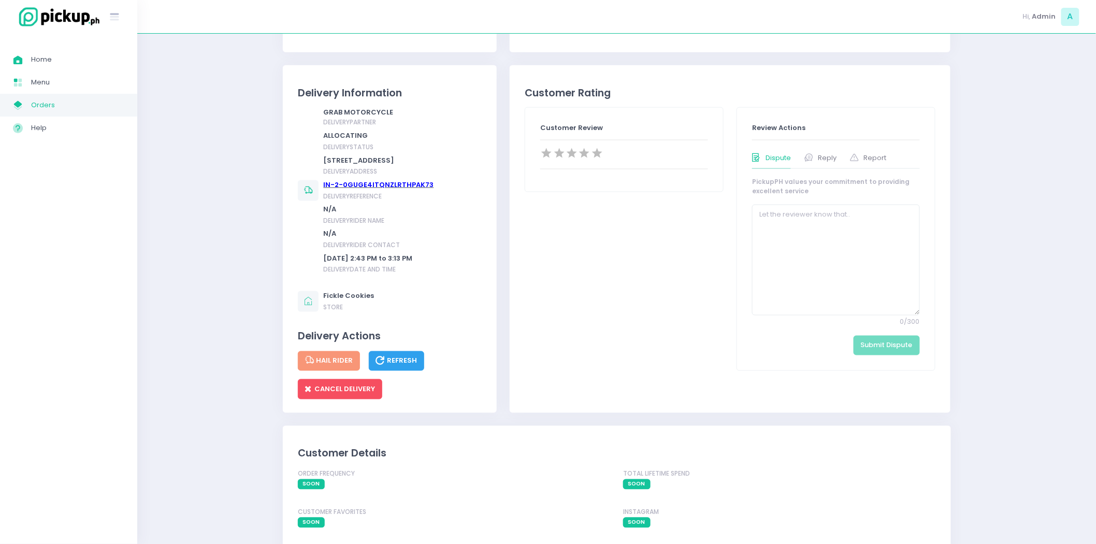
scroll to position [547, 0]
click at [383, 368] on icon "button" at bounding box center [381, 362] width 11 height 12
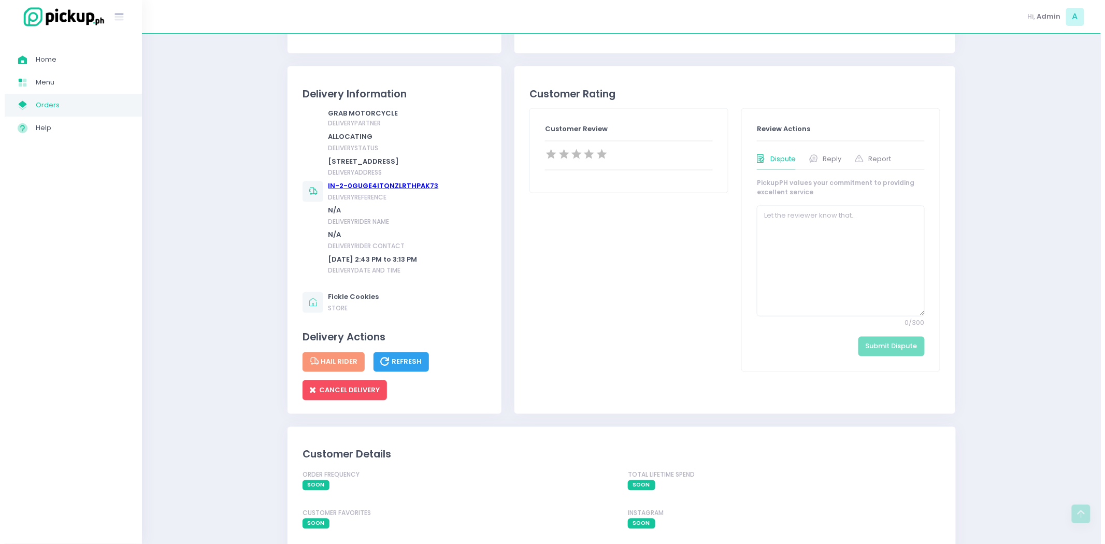
scroll to position [857, 0]
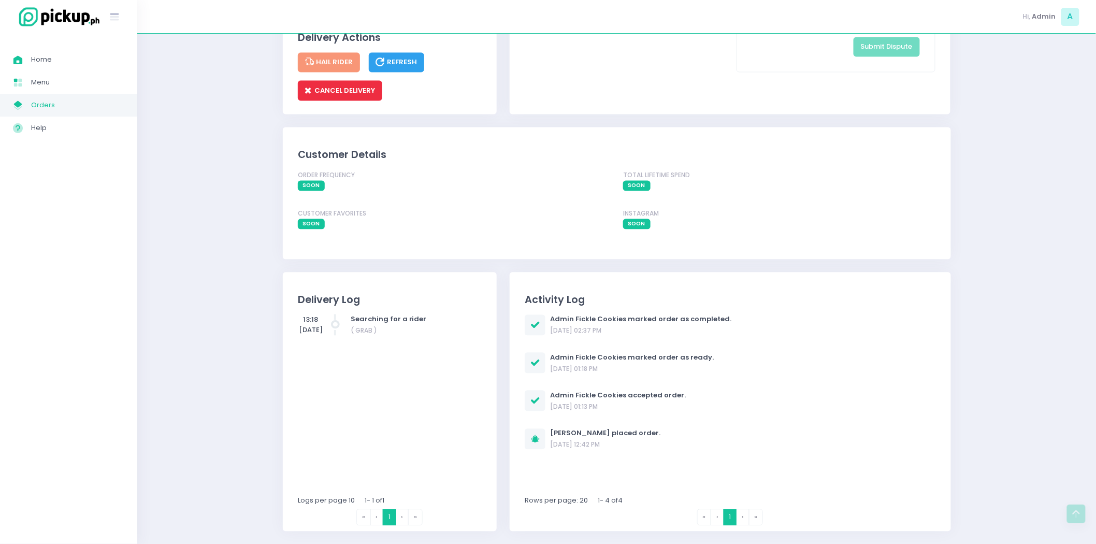
click at [360, 88] on span "CANCEL DELIVERY" at bounding box center [340, 90] width 70 height 10
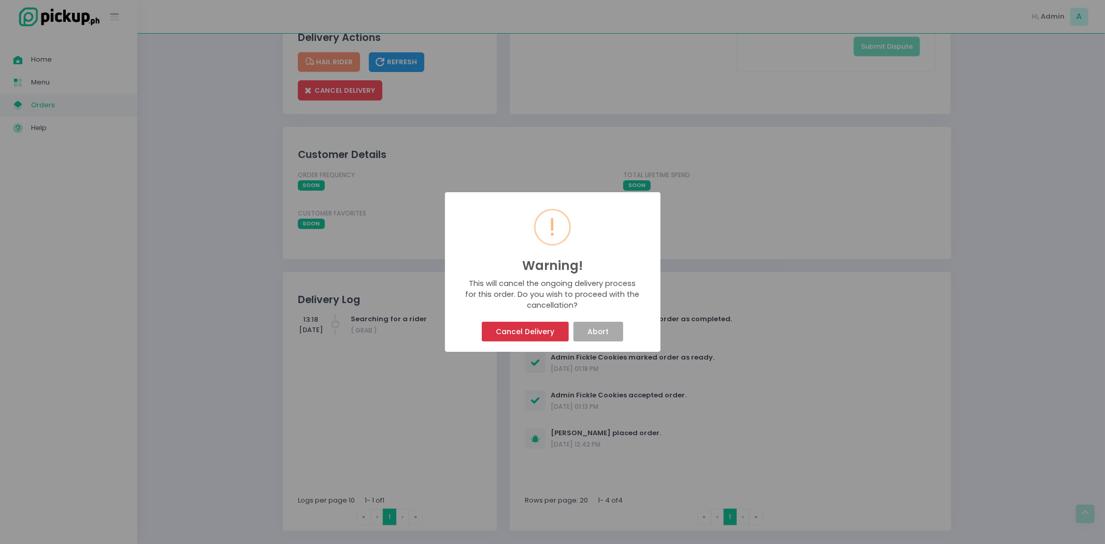
click at [555, 333] on button "Cancel Delivery" at bounding box center [525, 332] width 87 height 20
